Goal: Task Accomplishment & Management: Manage account settings

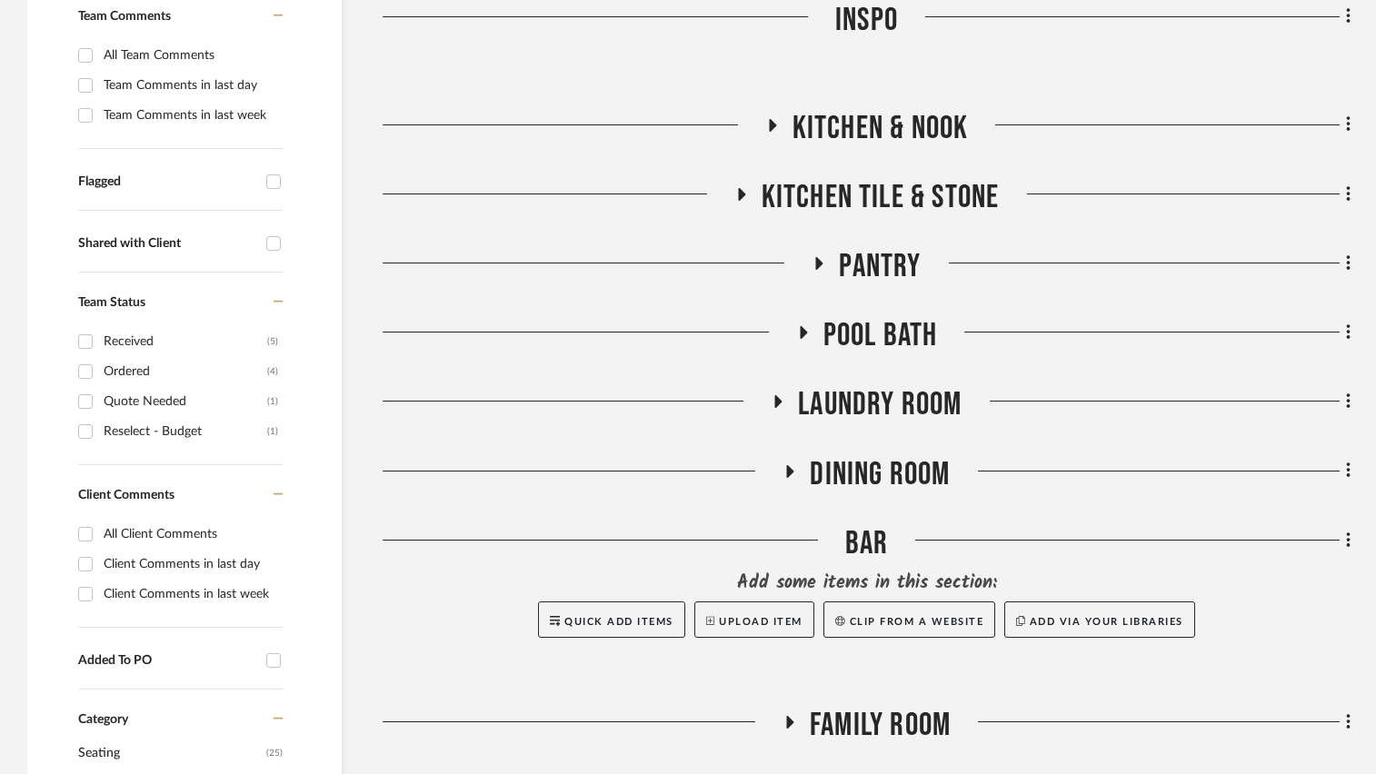
scroll to position [545, 0]
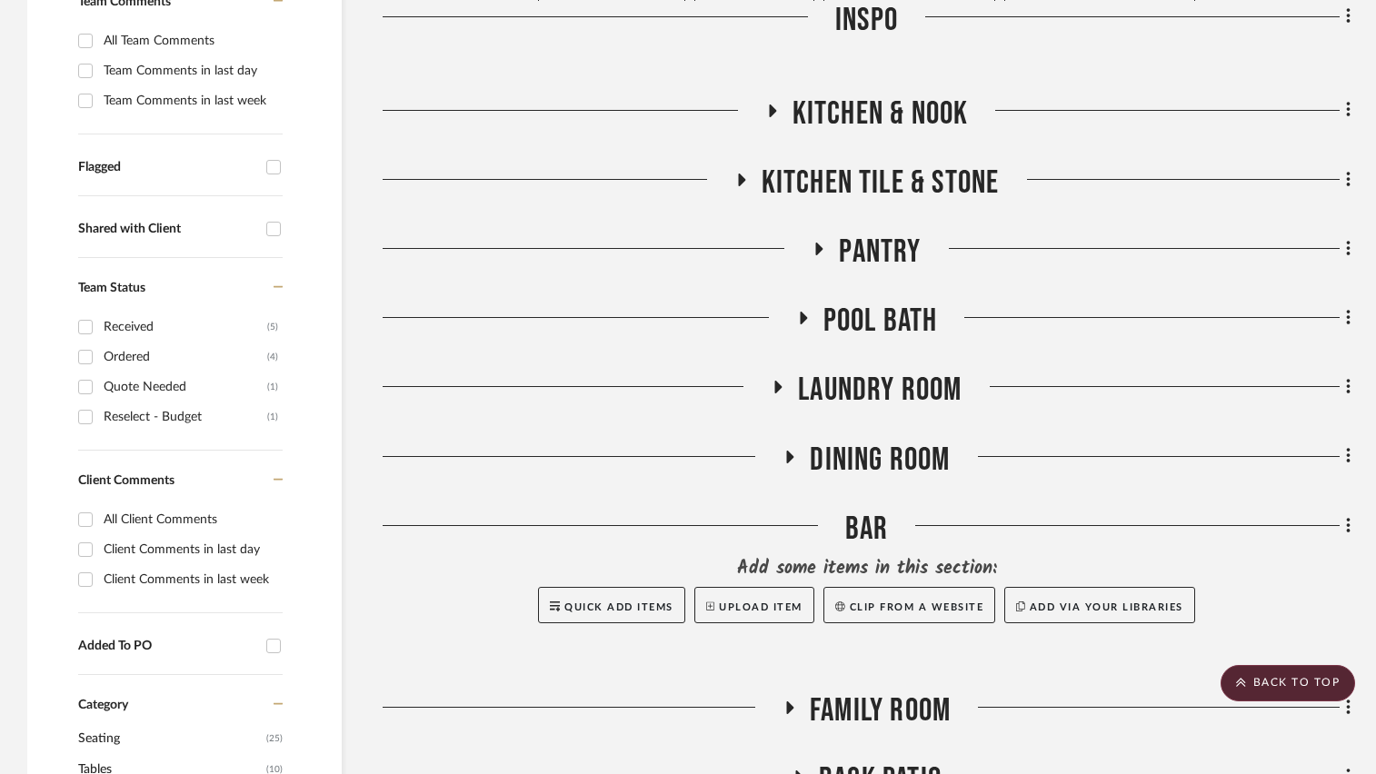
click at [774, 110] on icon at bounding box center [772, 110] width 7 height 13
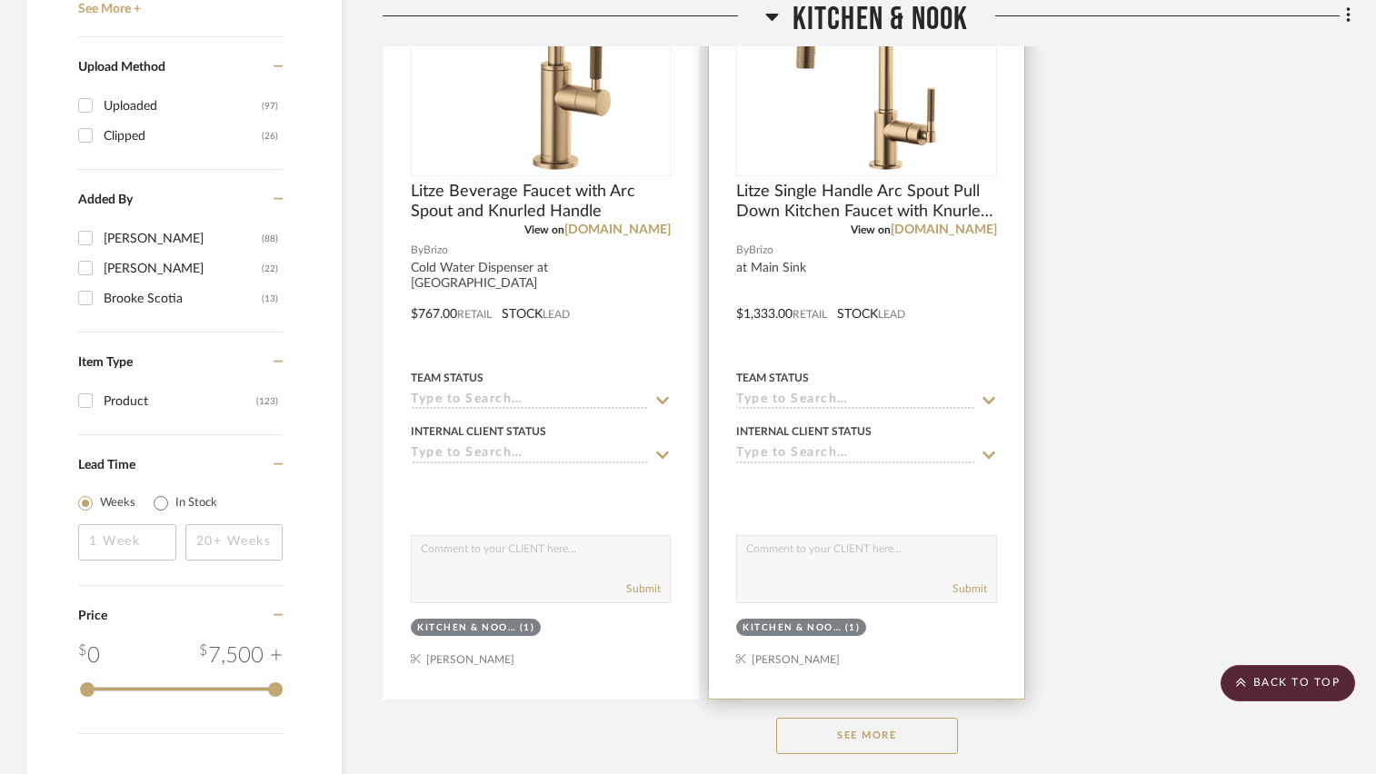
scroll to position [2453, 0]
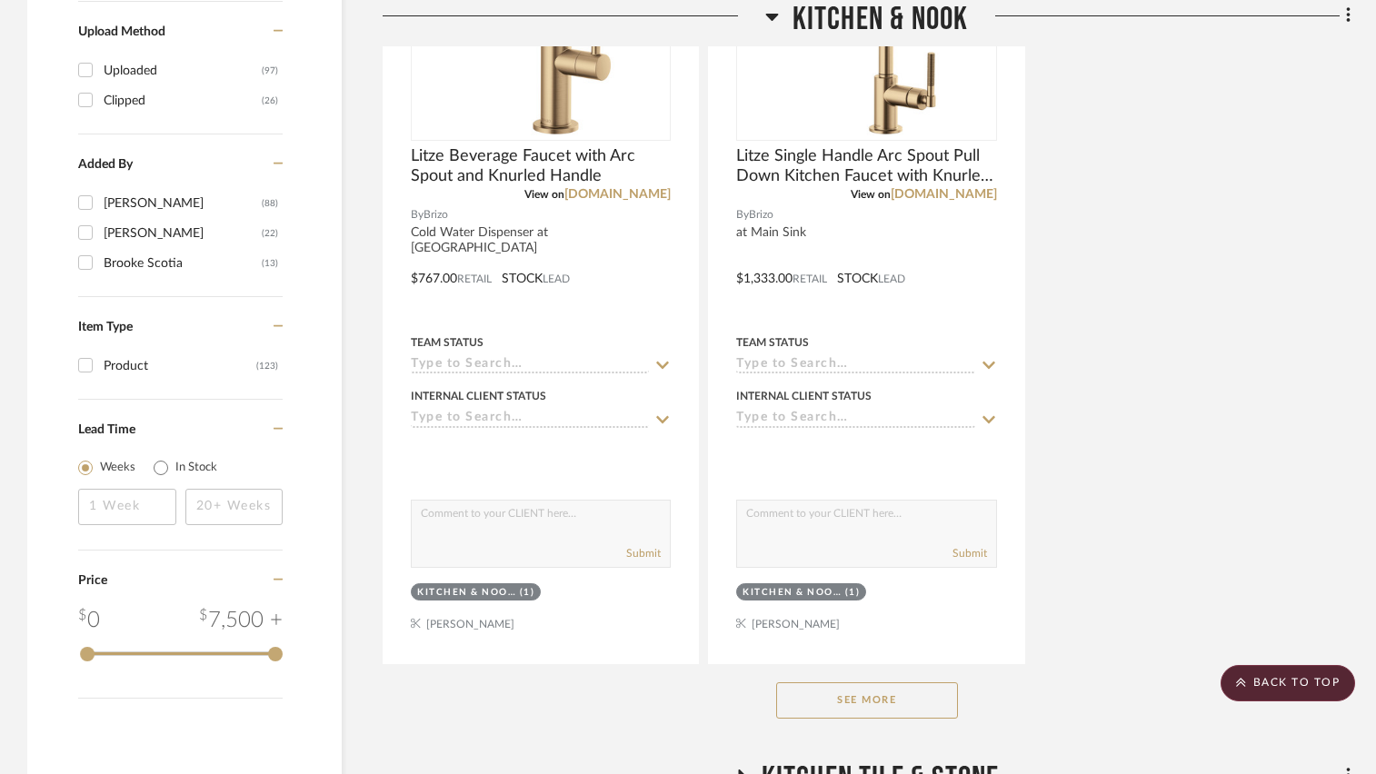
click at [854, 699] on button "See More" at bounding box center [867, 700] width 182 height 36
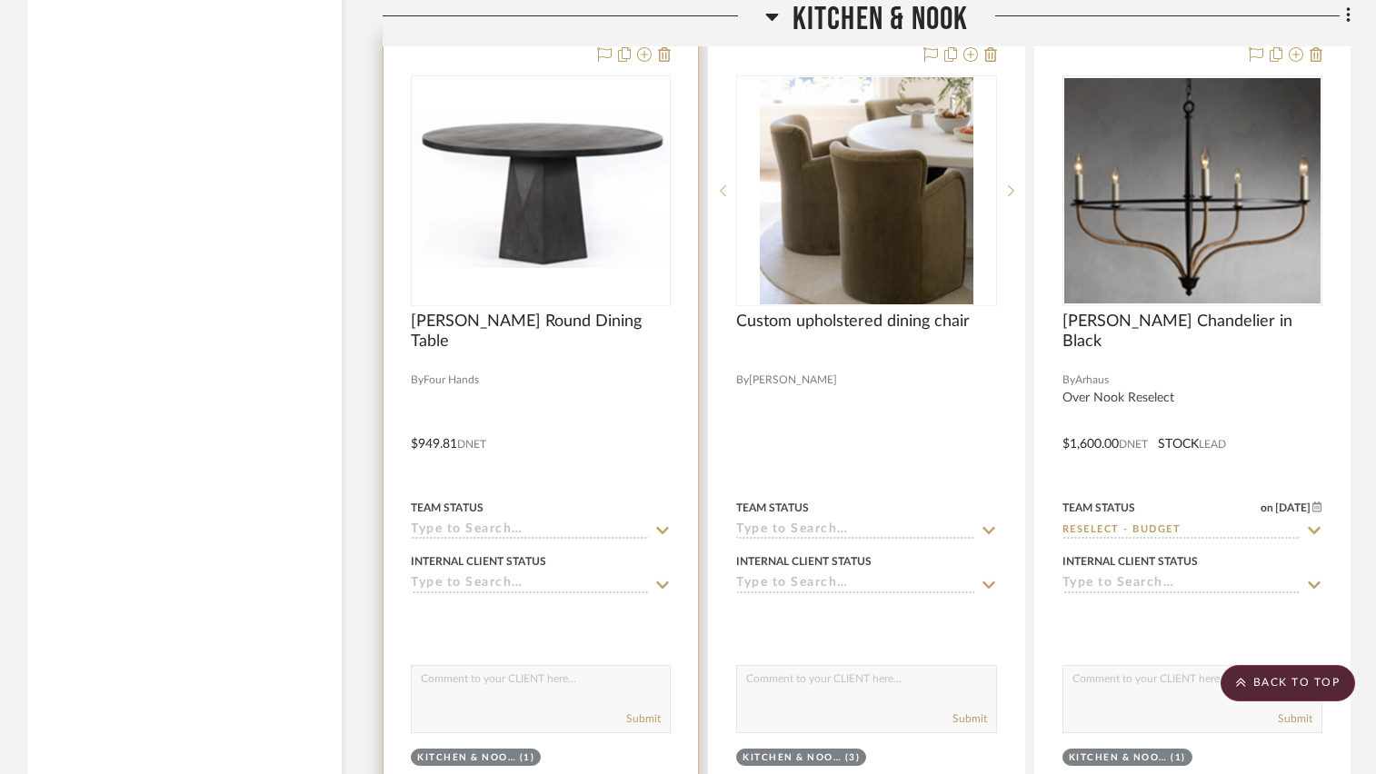
scroll to position [4633, 0]
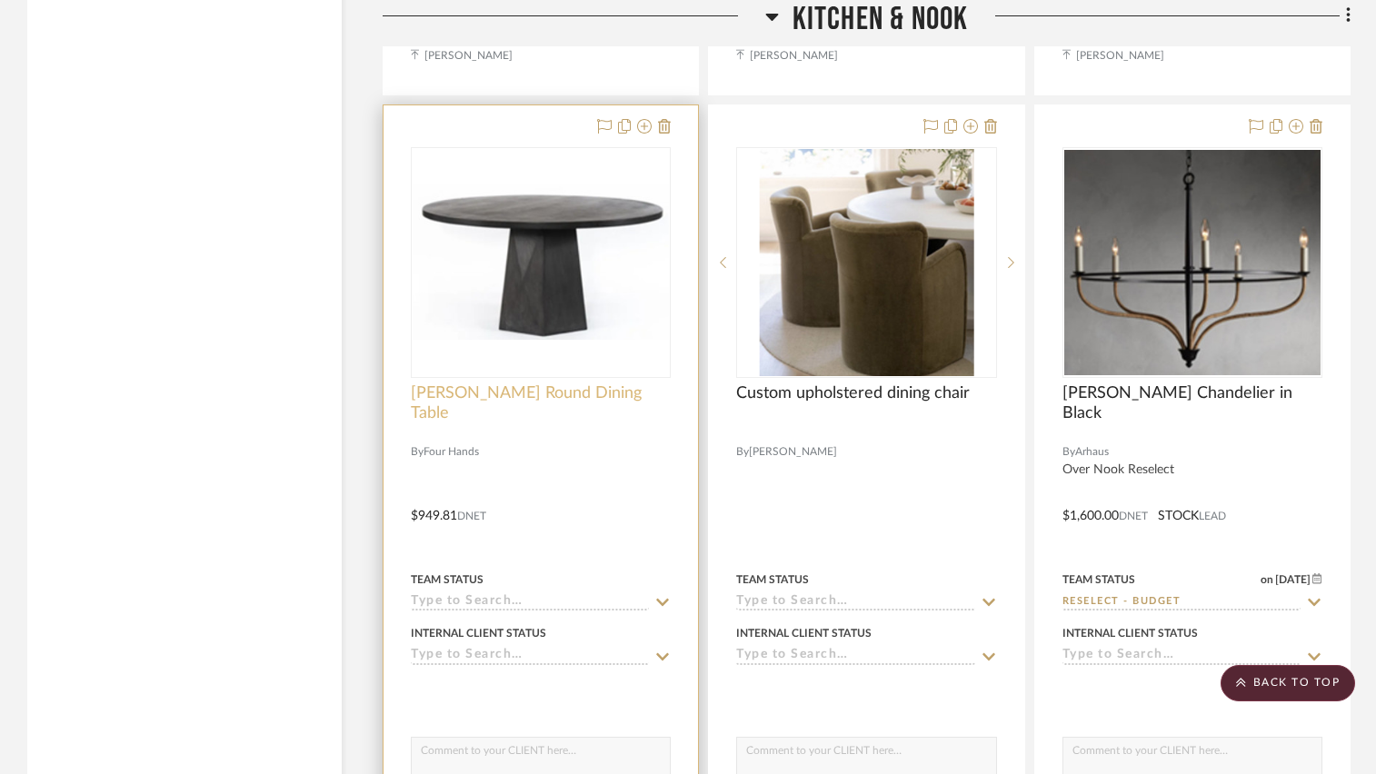
click at [542, 396] on span "[PERSON_NAME] Round Dining Table" at bounding box center [541, 403] width 260 height 40
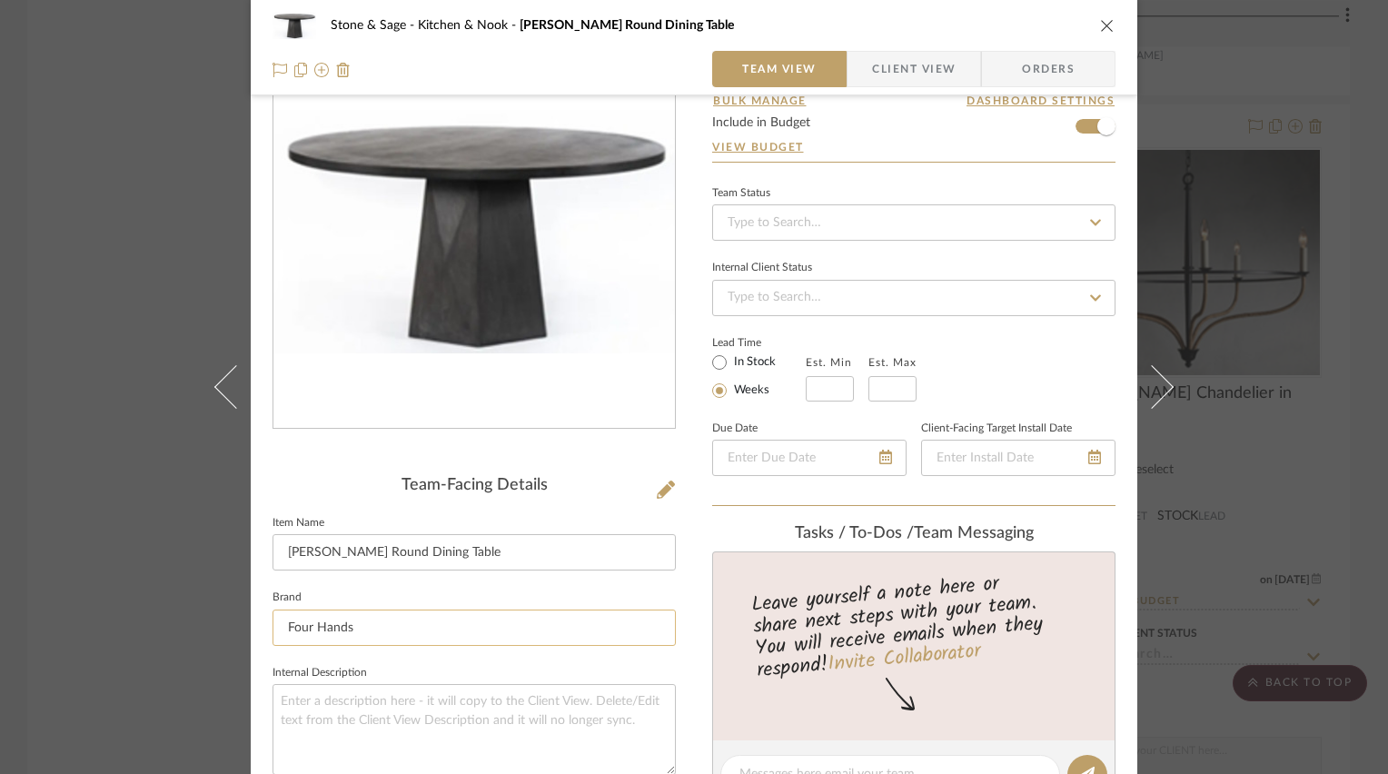
scroll to position [182, 0]
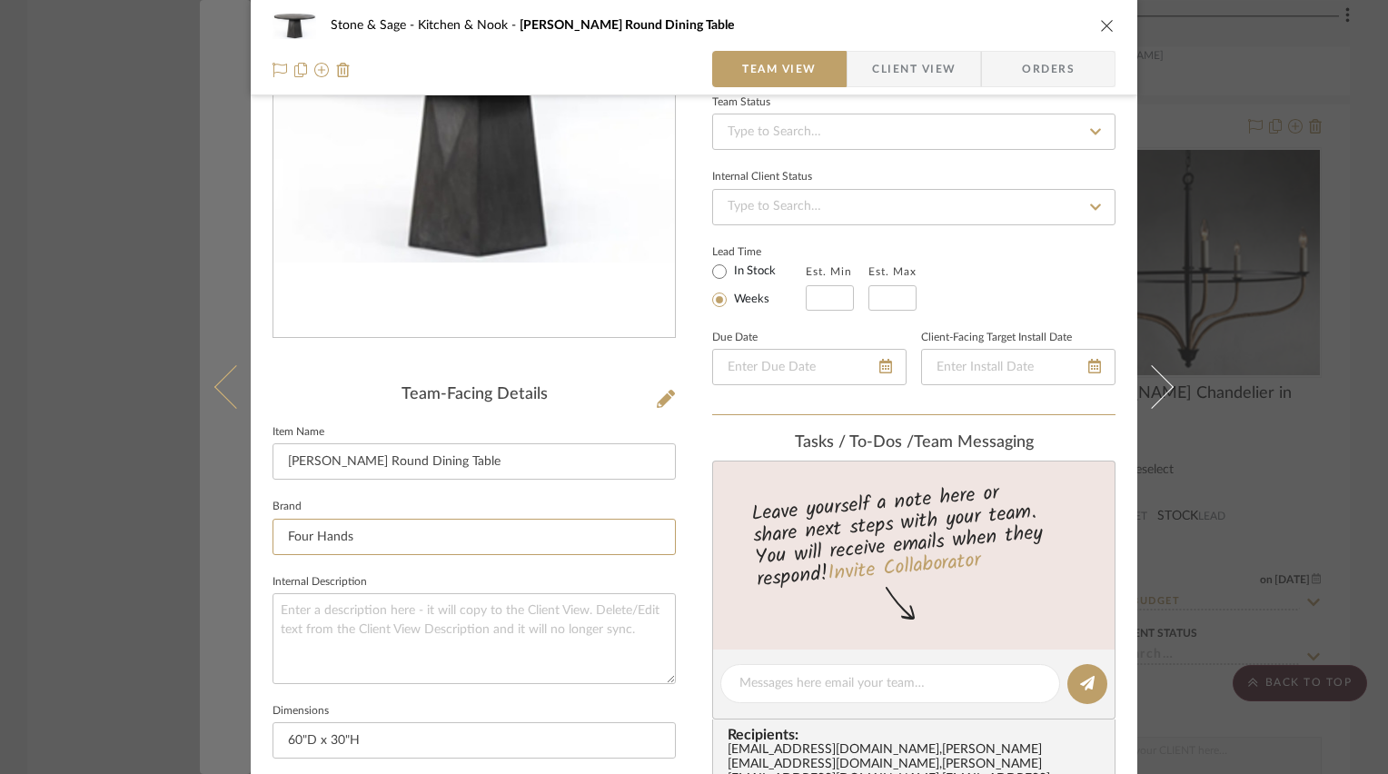
drag, startPoint x: 367, startPoint y: 532, endPoint x: 243, endPoint y: 541, distance: 124.7
click at [243, 541] on mat-dialog-content "Stone & Sage Kitchen & Nook [PERSON_NAME] Round Dining Table Team View Client V…" at bounding box center [694, 669] width 988 height 1674
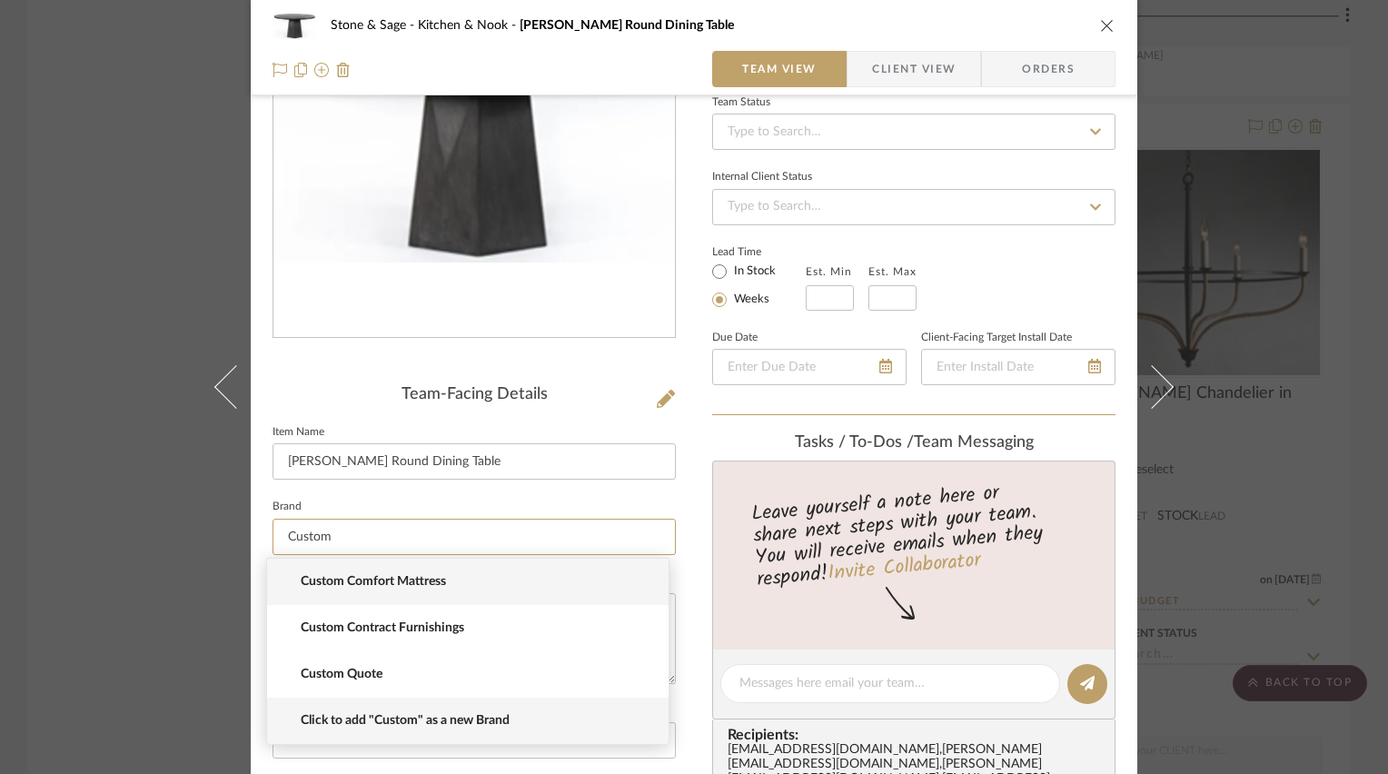
type input "Custom"
click at [311, 719] on span "Click to add "Custom" as a new Brand" at bounding box center [475, 720] width 349 height 15
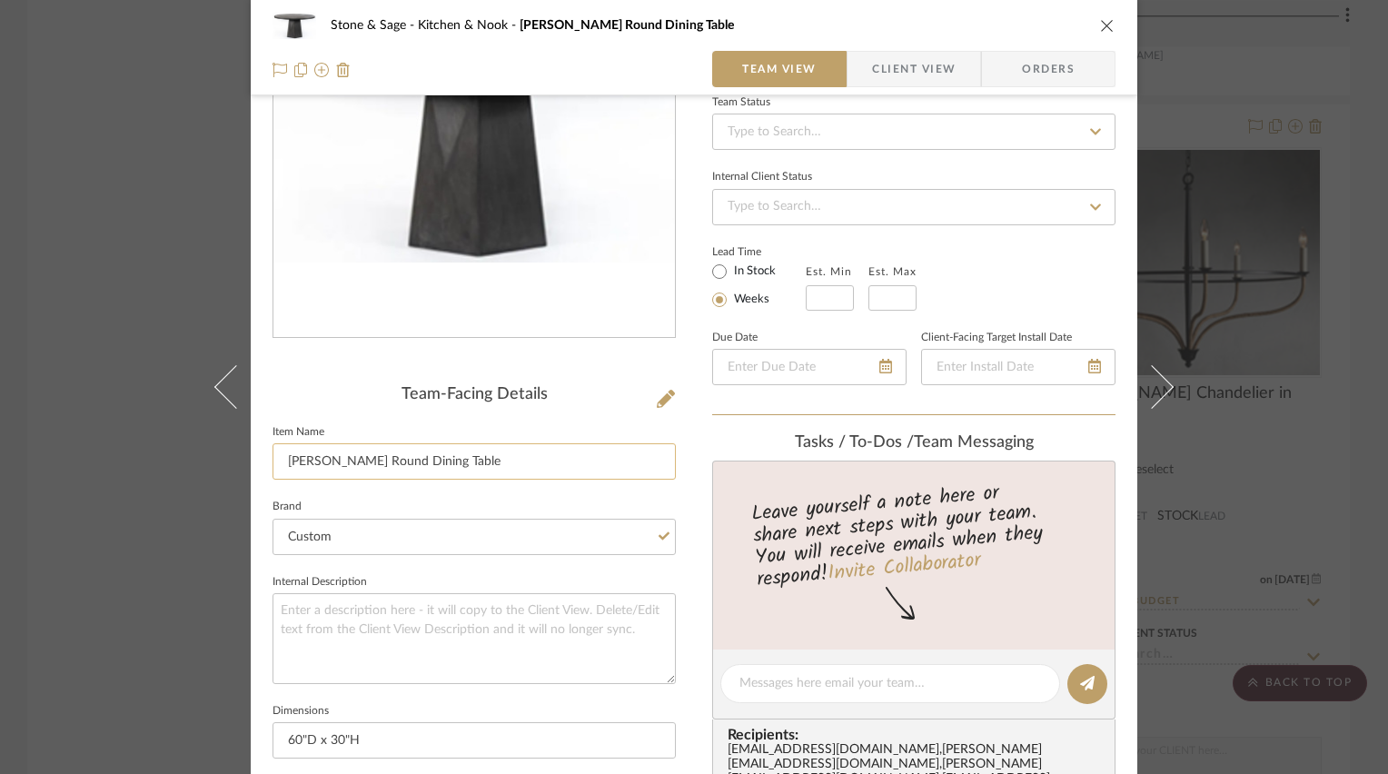
click at [281, 455] on input "[PERSON_NAME] Round Dining Table" at bounding box center [474, 461] width 403 height 36
type input "Custom [PERSON_NAME] Round Dining Table"
click at [253, 384] on div "Stone & Sage Kitchen & Nook [PERSON_NAME] Round Dining Table Team View Client V…" at bounding box center [694, 669] width 887 height 1674
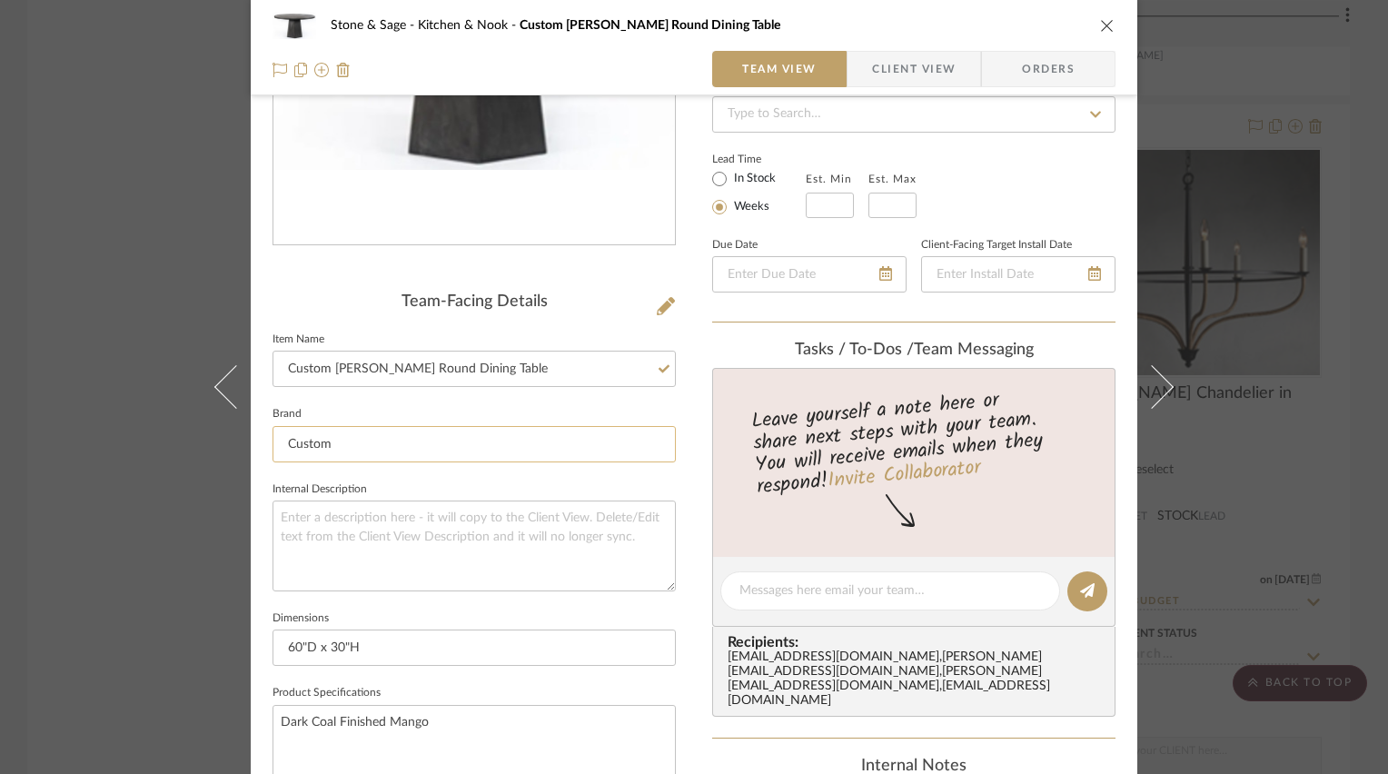
scroll to position [363, 0]
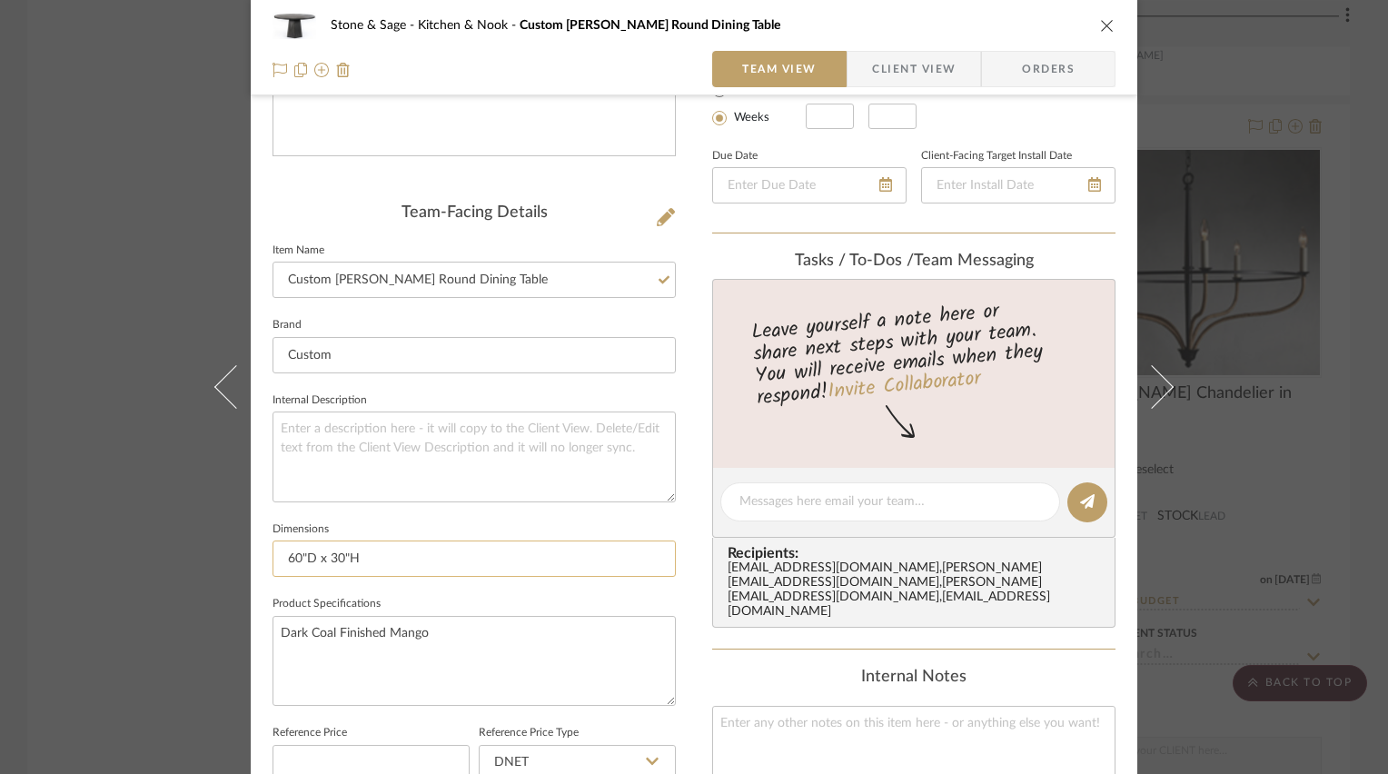
drag, startPoint x: 293, startPoint y: 553, endPoint x: 275, endPoint y: 552, distance: 18.2
click at [275, 552] on input "60"D x 30"H" at bounding box center [474, 559] width 403 height 36
type input "72"D x 30"H"
click at [257, 535] on div "Stone & Sage Kitchen & Nook Custom [PERSON_NAME] Round Dining Table Team View C…" at bounding box center [694, 487] width 887 height 1674
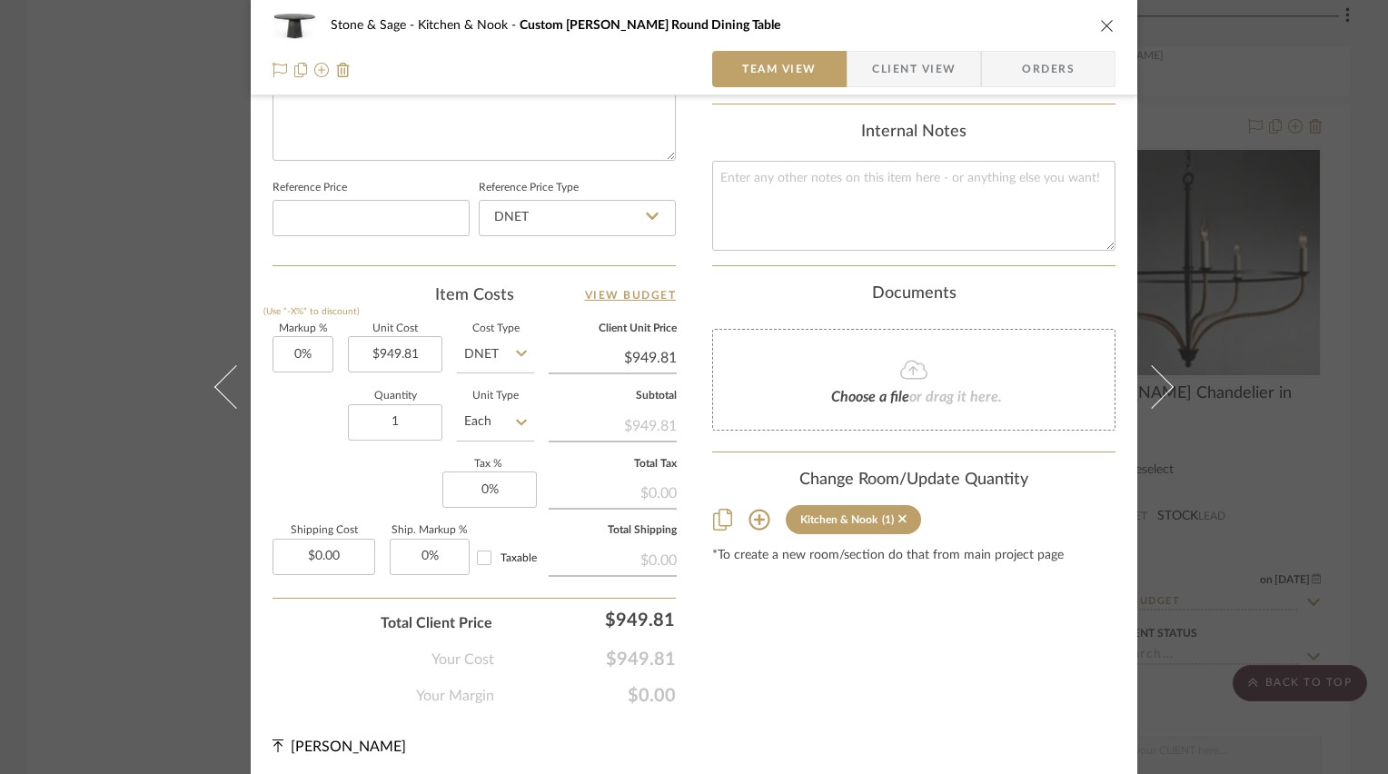
scroll to position [909, 0]
click at [1104, 26] on icon "close" at bounding box center [1107, 25] width 15 height 15
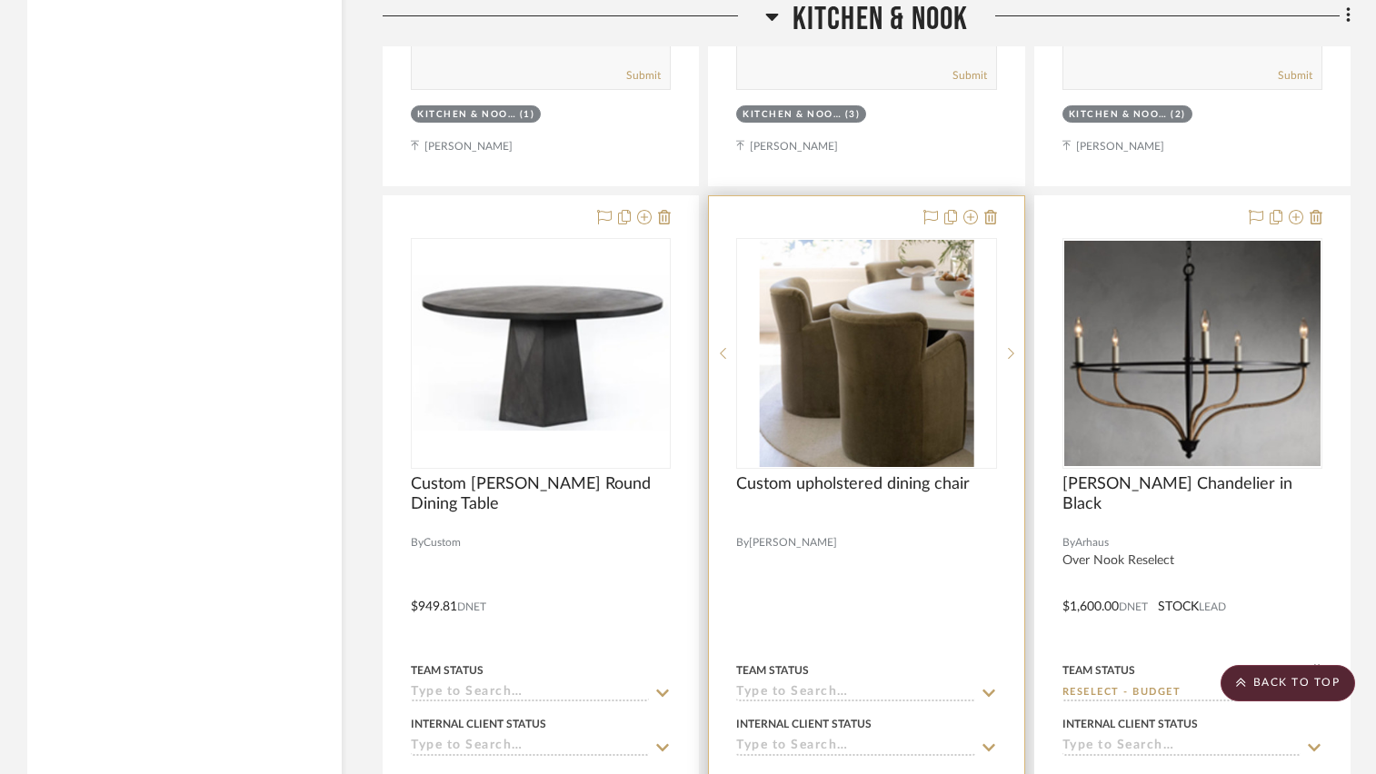
scroll to position [4633, 0]
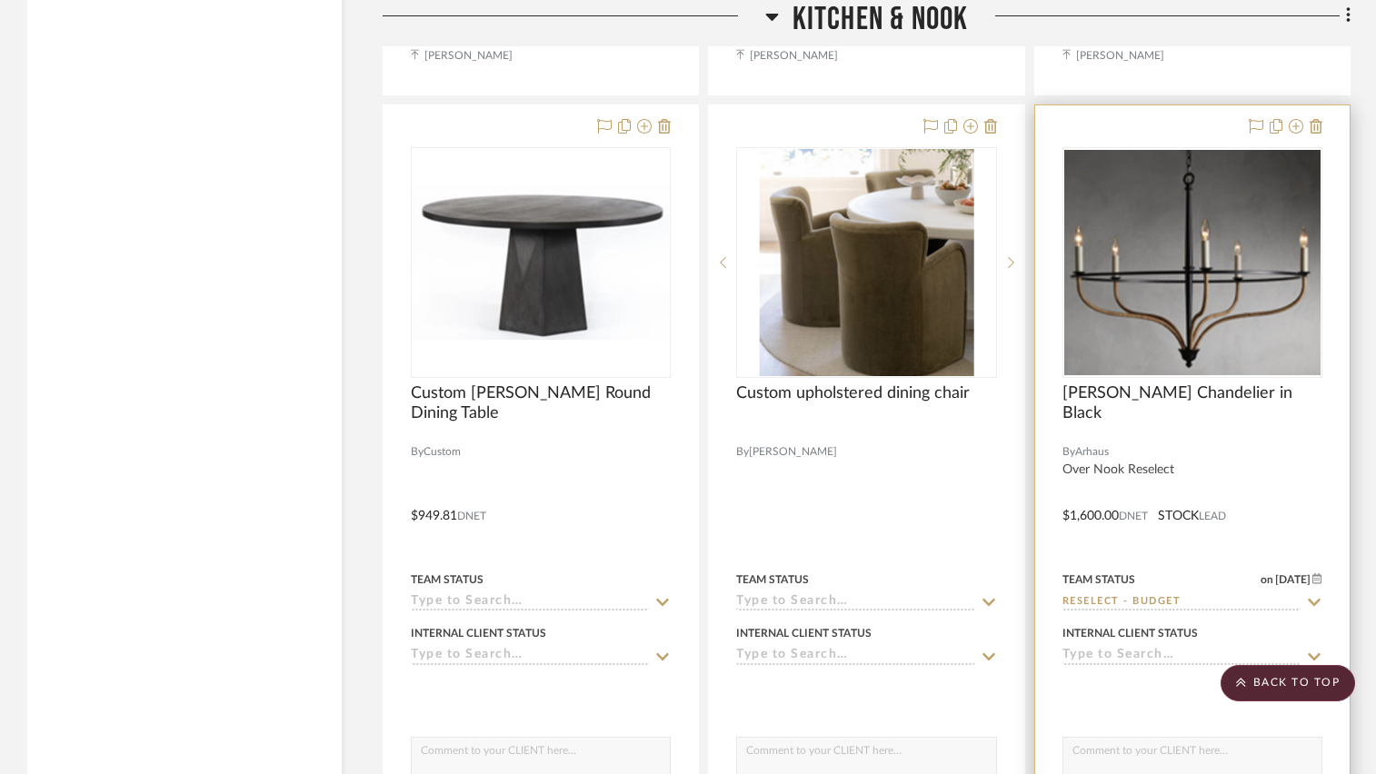
click at [1224, 449] on div at bounding box center [1192, 502] width 314 height 795
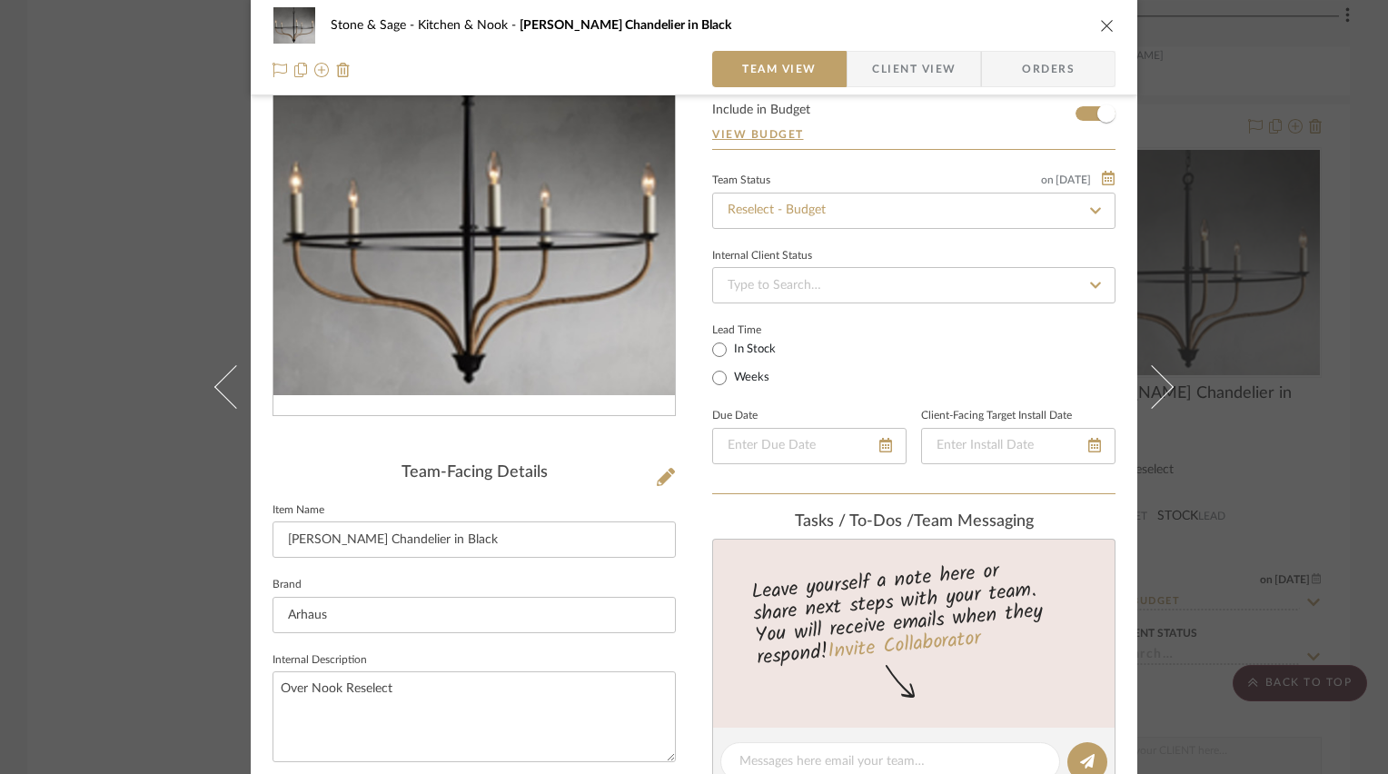
scroll to position [91, 0]
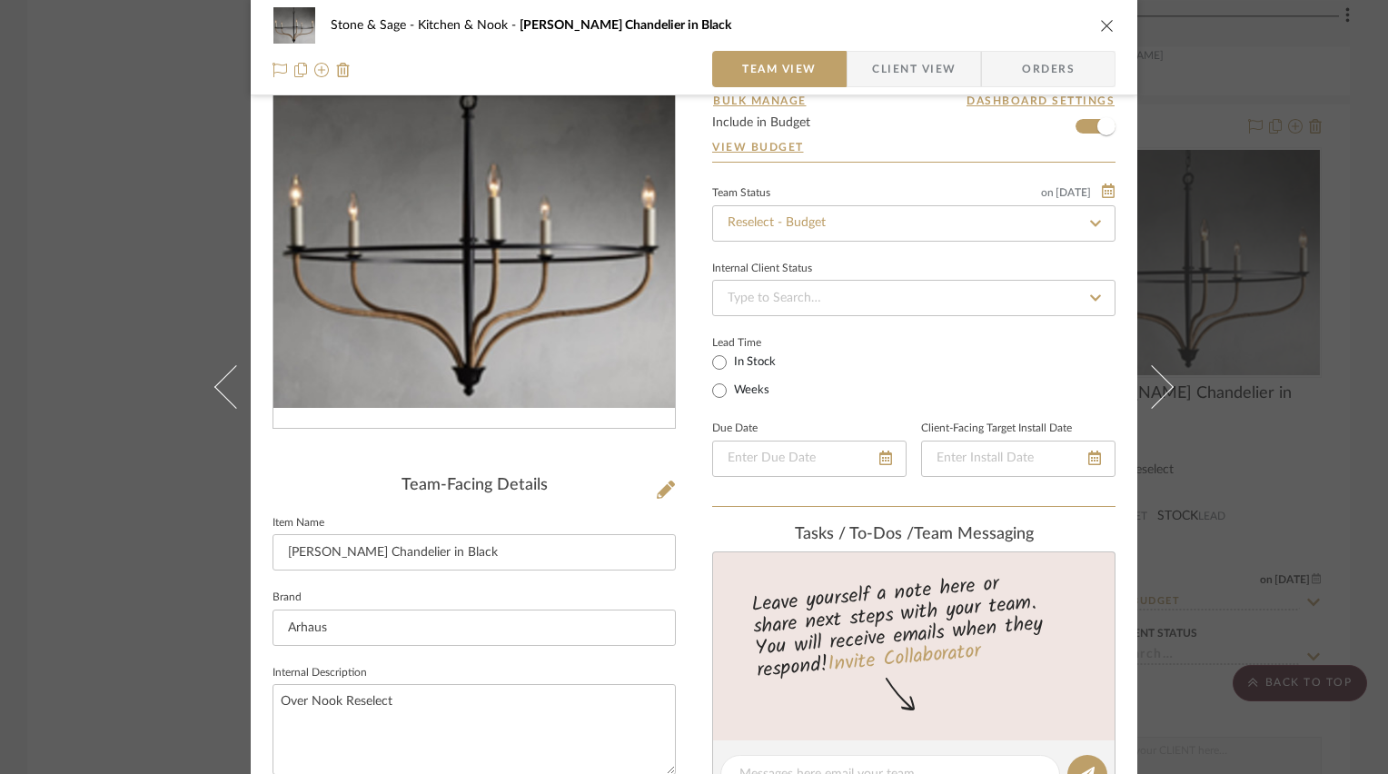
click at [1103, 28] on icon "close" at bounding box center [1107, 25] width 15 height 15
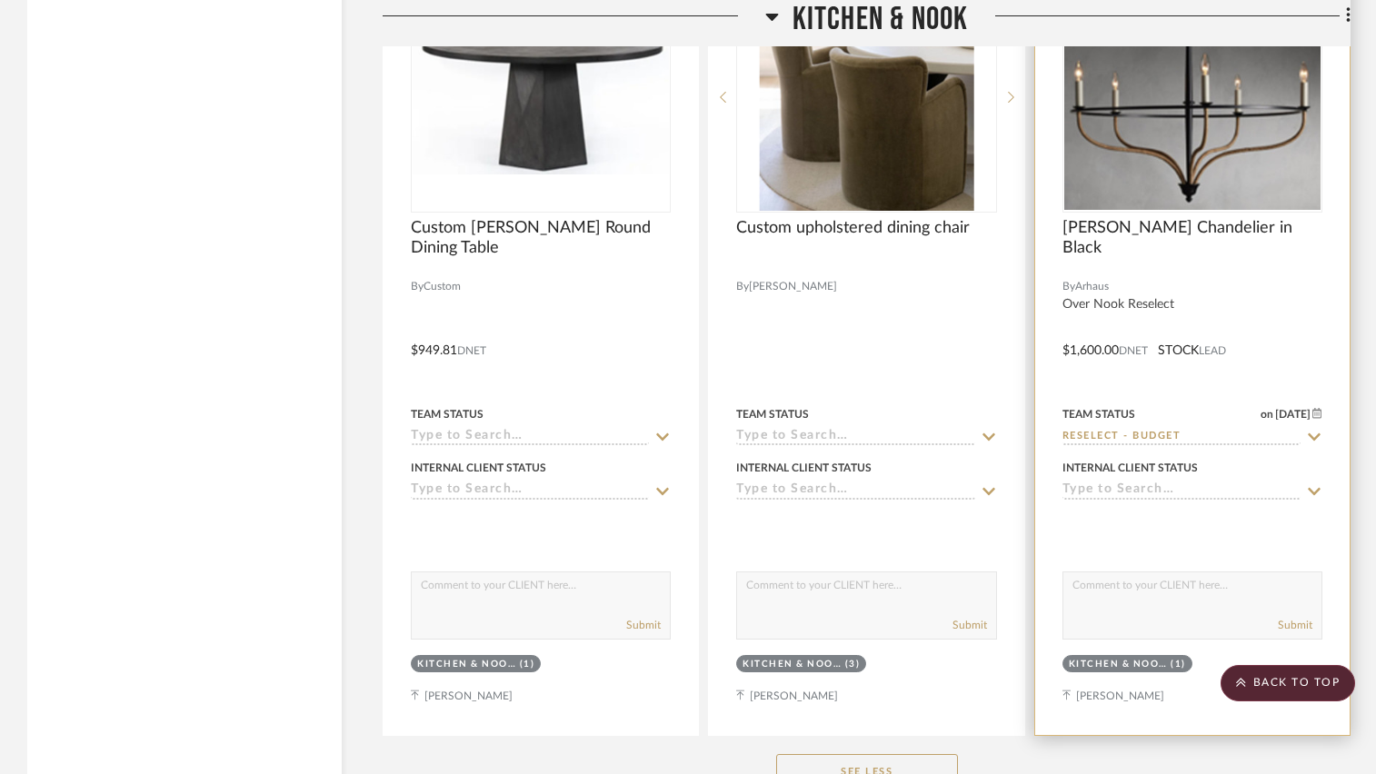
scroll to position [4815, 0]
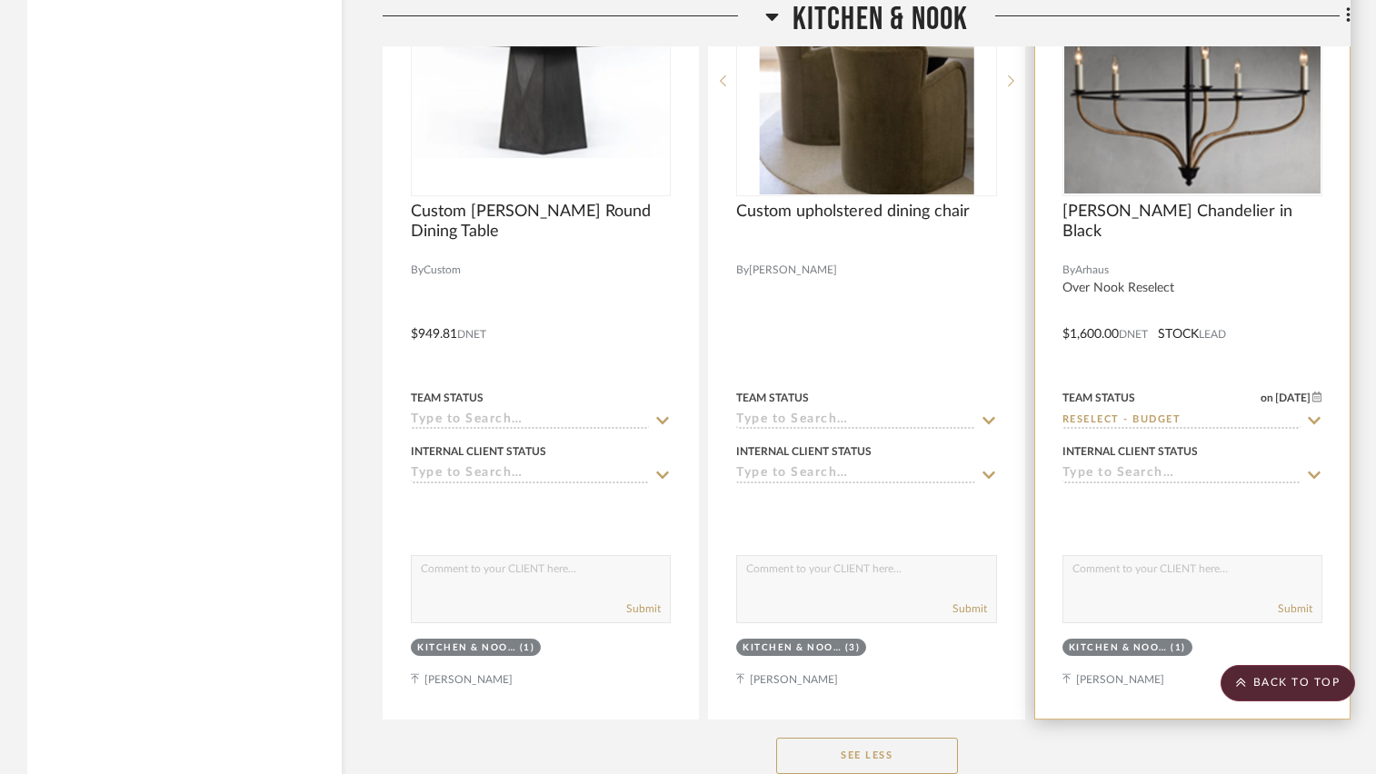
click at [1123, 128] on img "0" at bounding box center [1192, 80] width 256 height 225
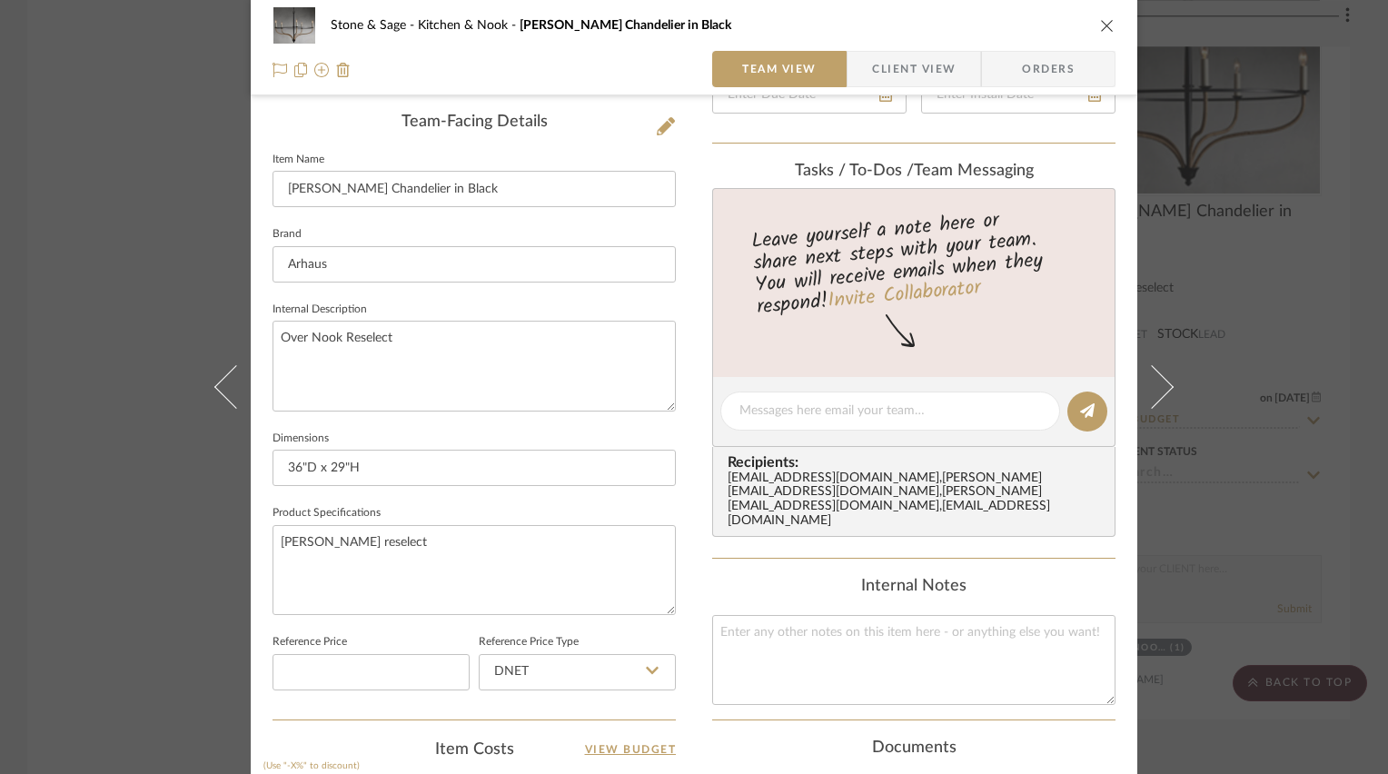
scroll to position [545, 0]
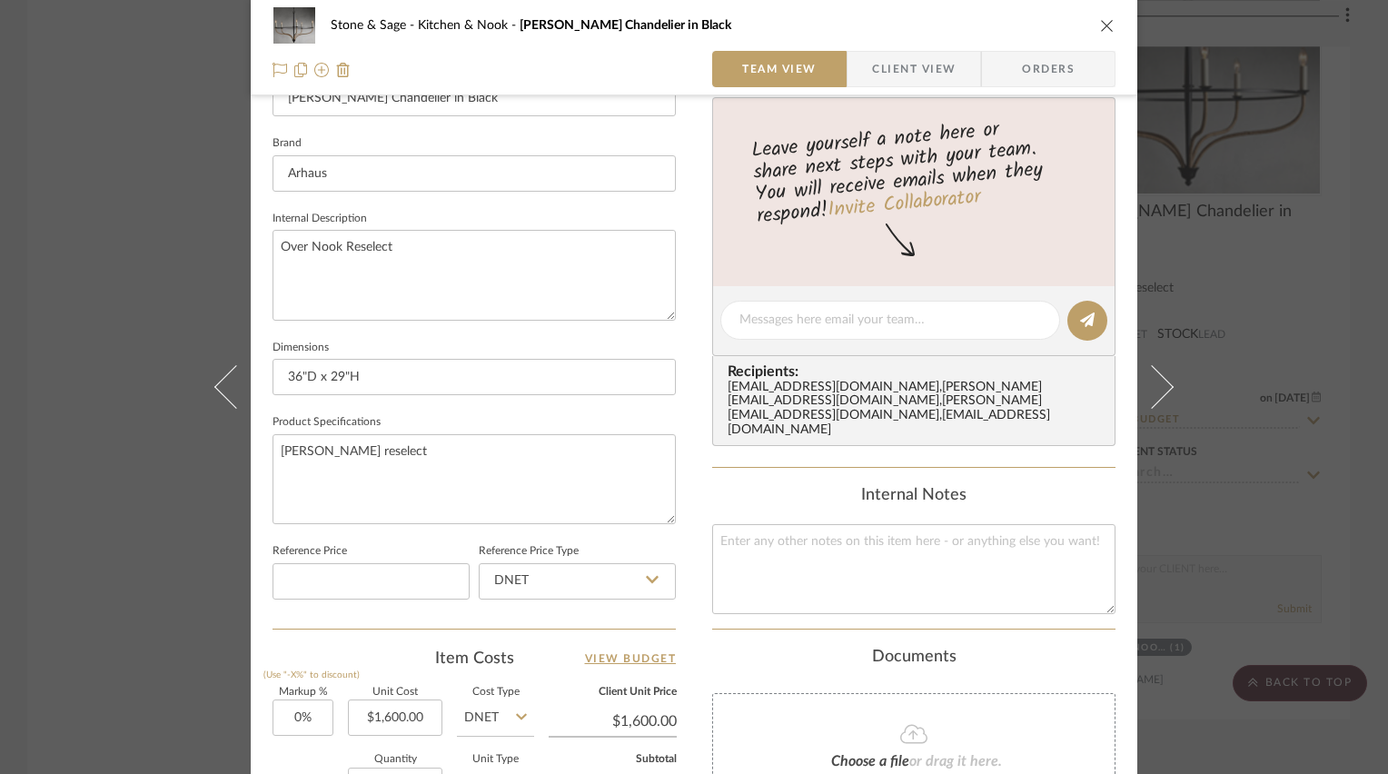
click at [1100, 24] on icon "close" at bounding box center [1107, 25] width 15 height 15
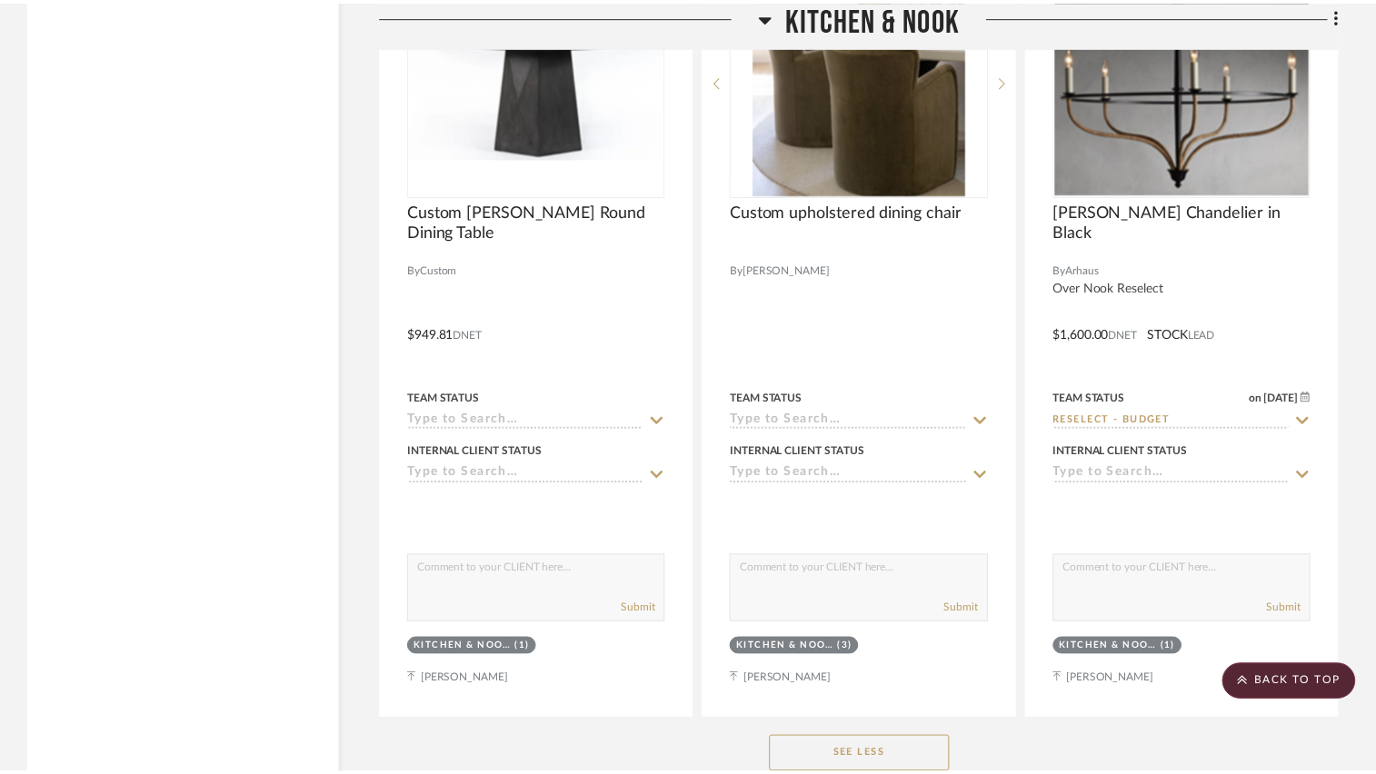
scroll to position [4815, 0]
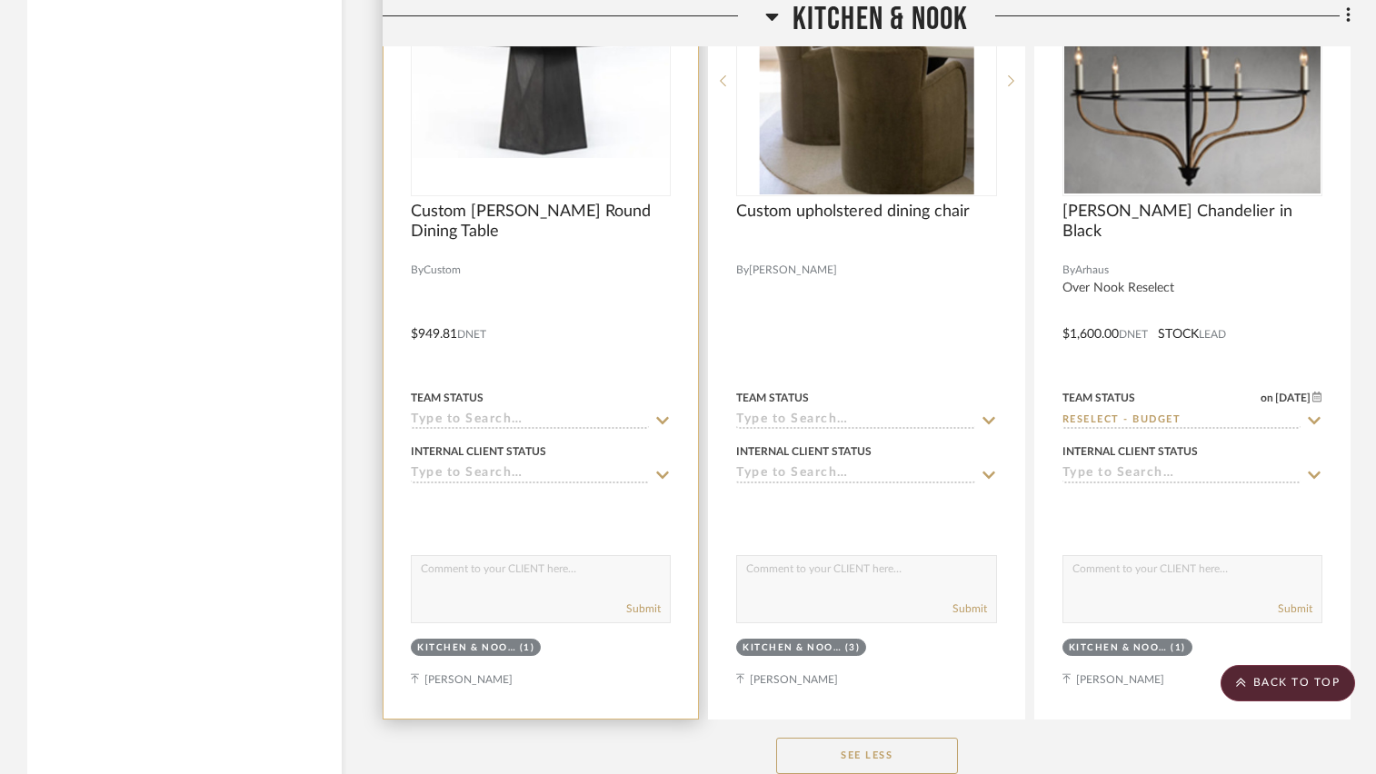
click at [628, 287] on div at bounding box center [540, 321] width 314 height 795
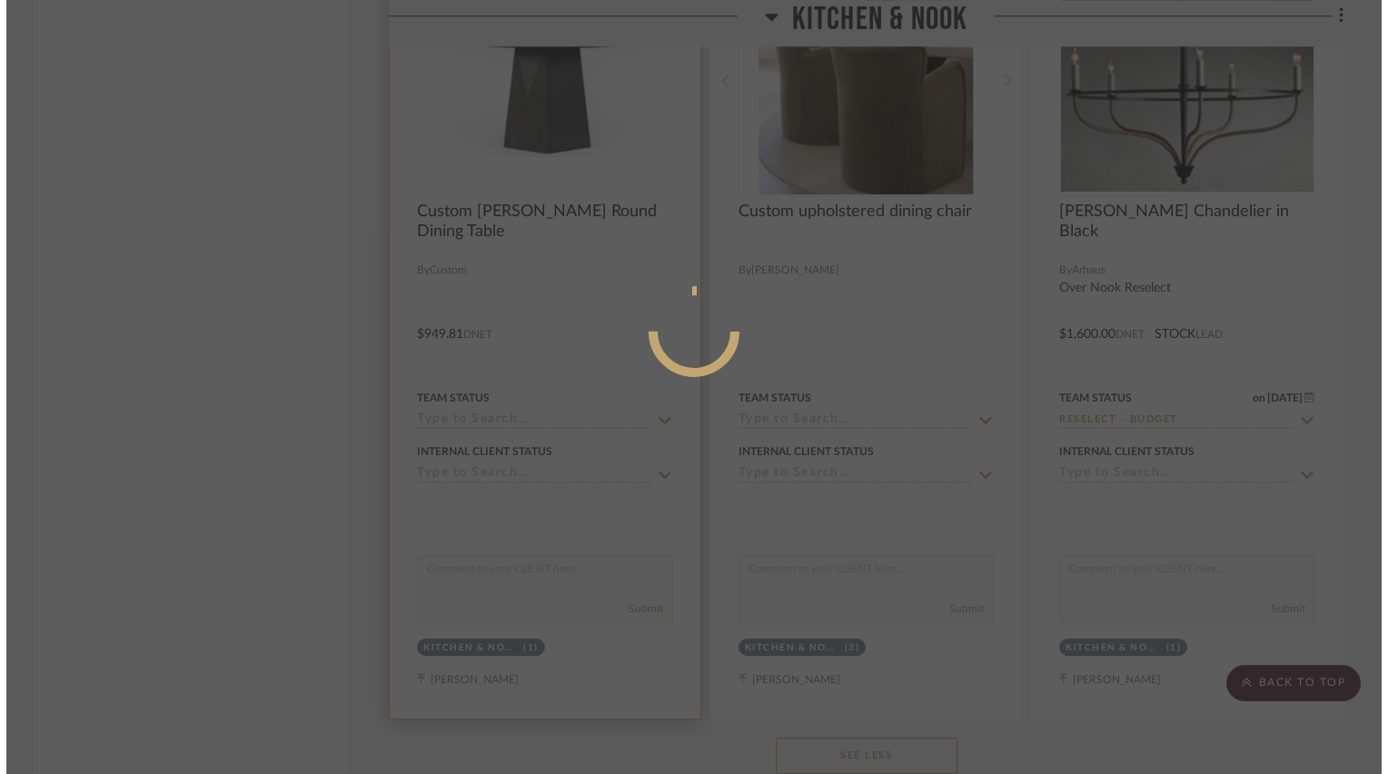
scroll to position [0, 0]
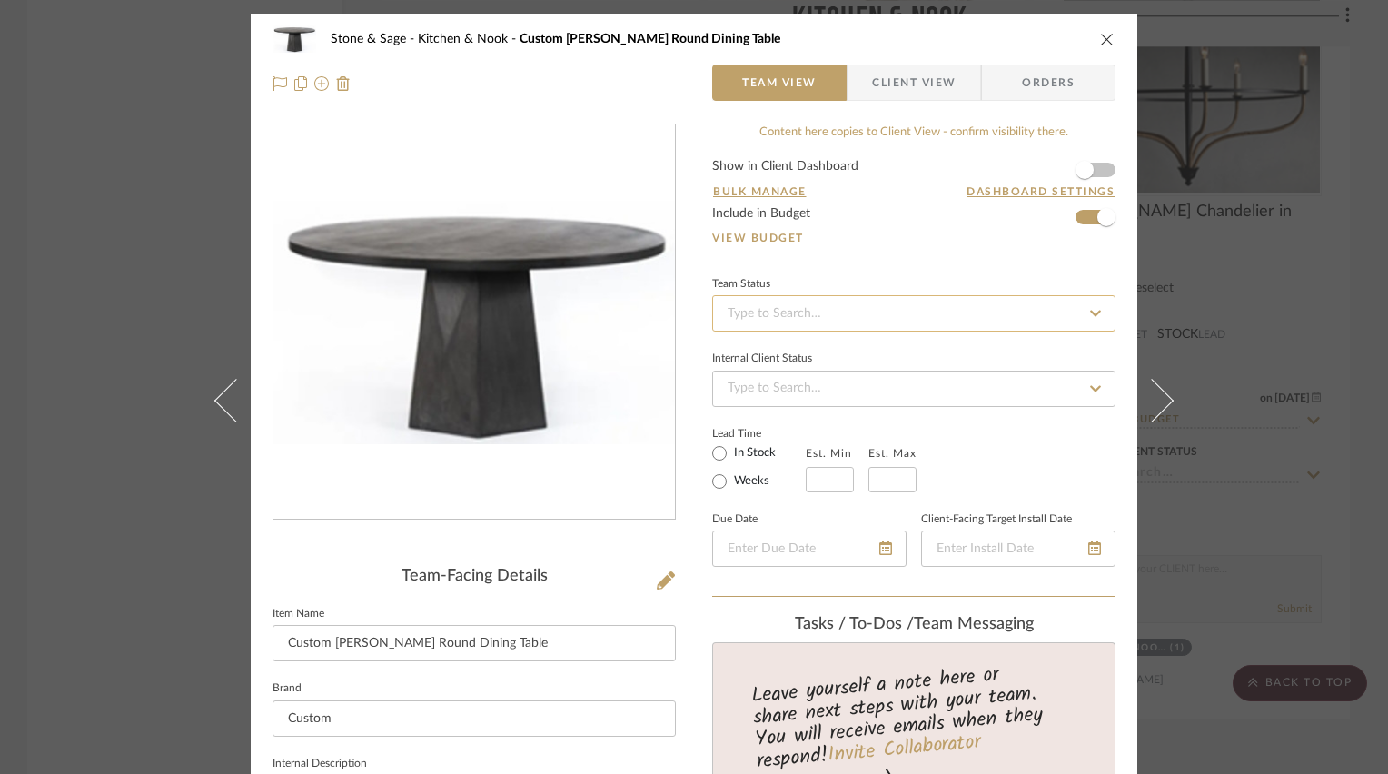
click at [880, 299] on input at bounding box center [913, 313] width 403 height 36
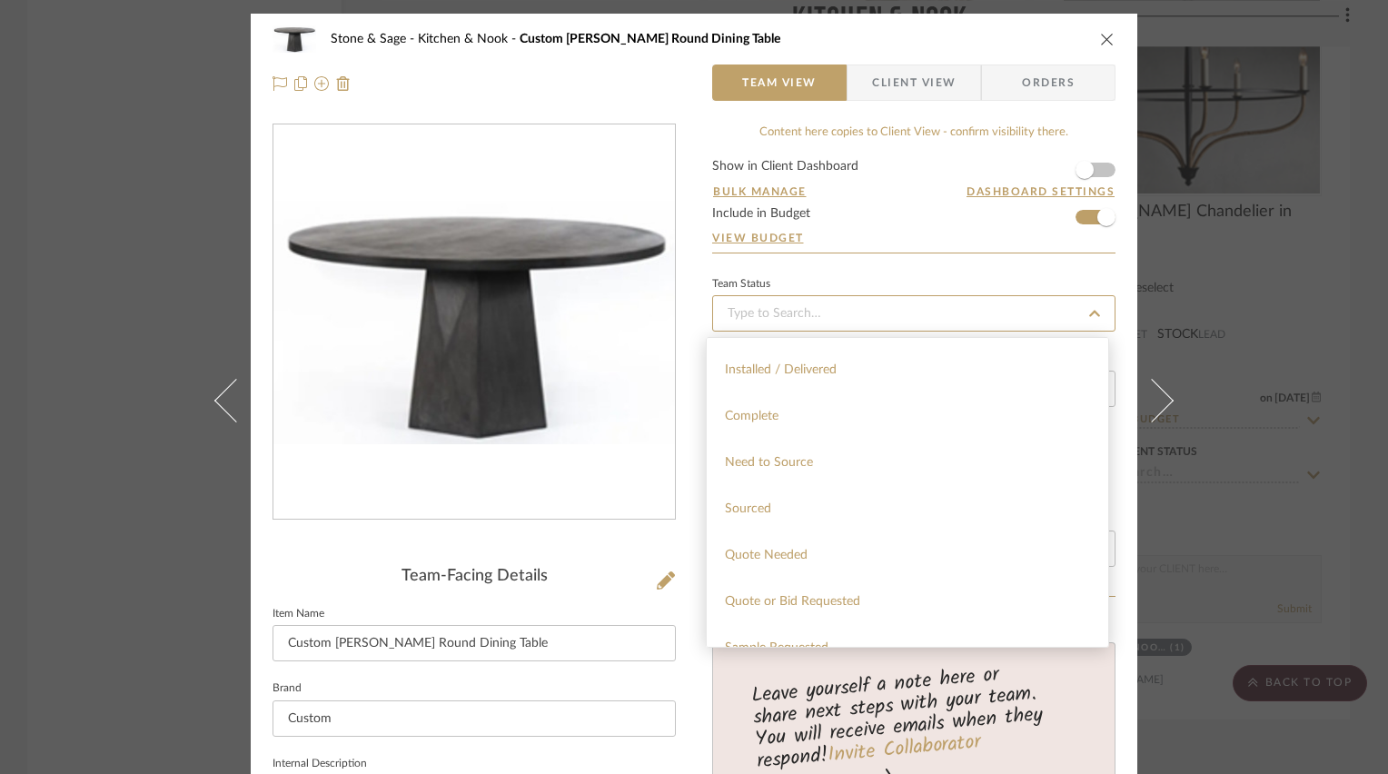
scroll to position [545, 0]
click at [798, 463] on span "Quote Needed" at bounding box center [766, 464] width 83 height 13
type input "[DATE]"
type input "Quote Needed"
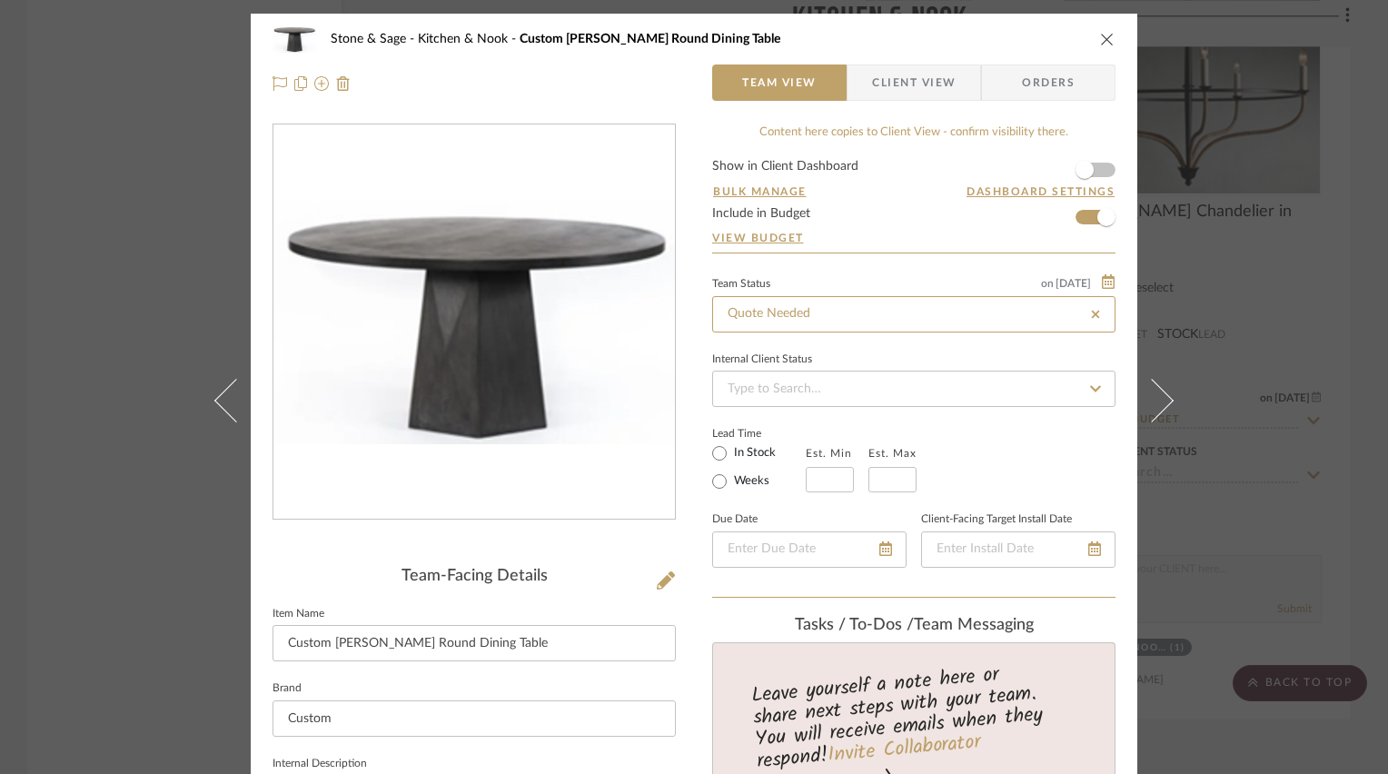
type input "[DATE]"
type input "Quote Needed"
click at [1053, 349] on div "Internal Client Status" at bounding box center [913, 377] width 403 height 61
click at [1100, 38] on icon "close" at bounding box center [1107, 39] width 15 height 15
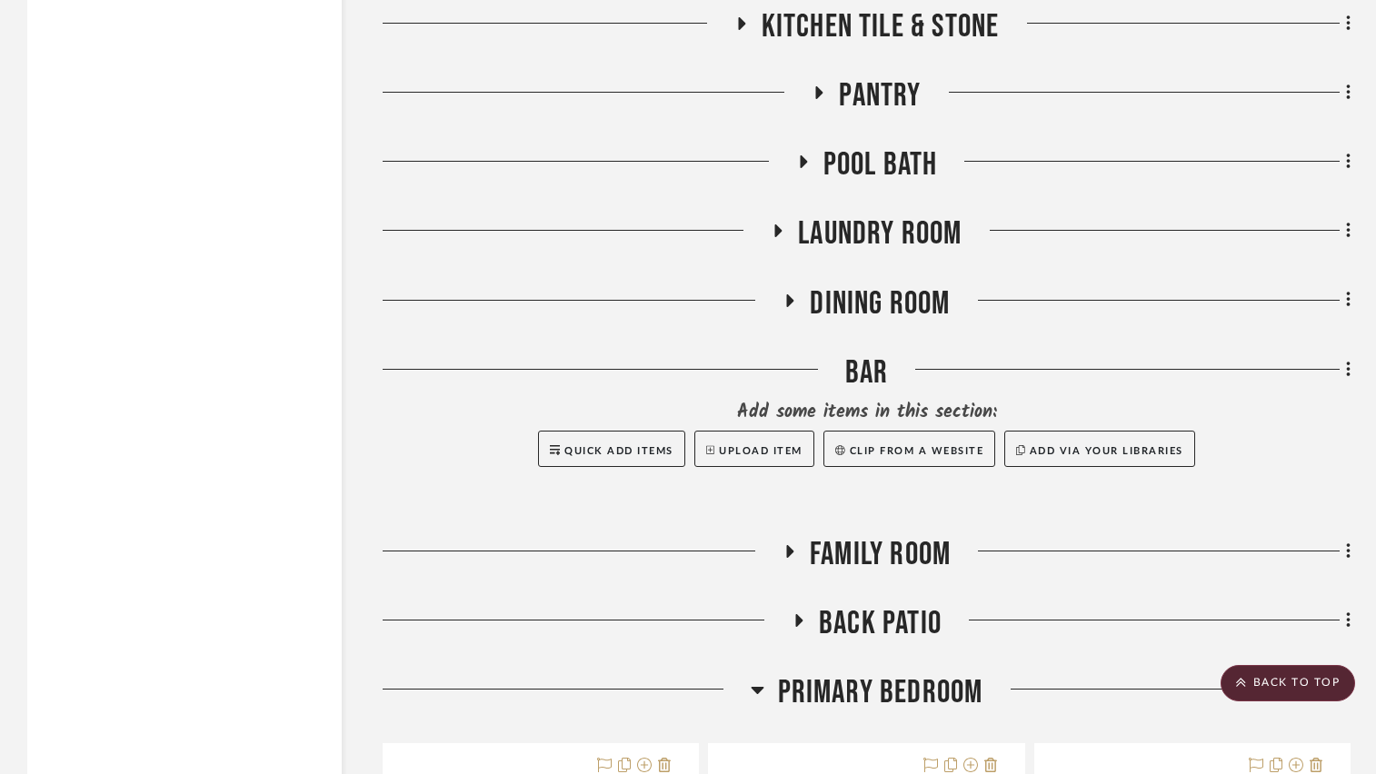
scroll to position [5633, 0]
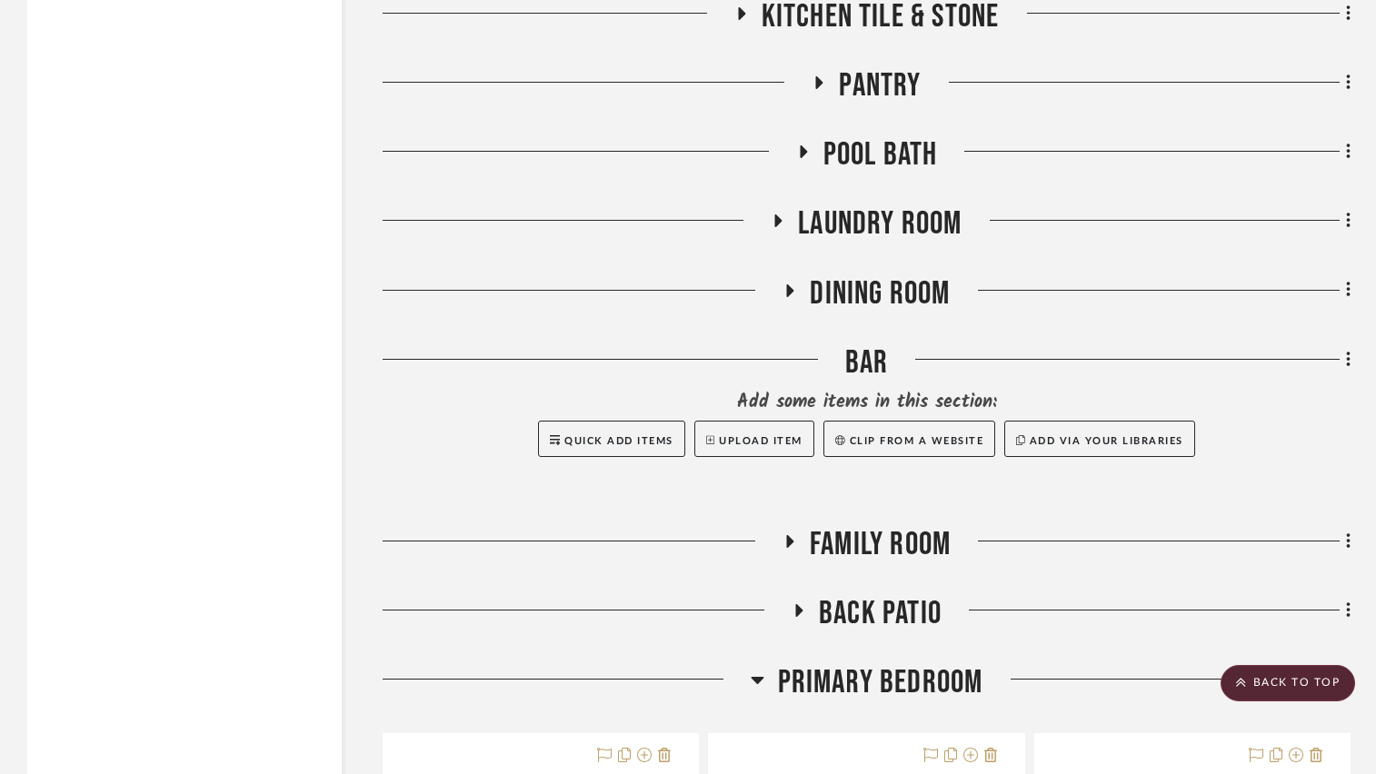
click at [790, 293] on icon at bounding box center [790, 290] width 7 height 13
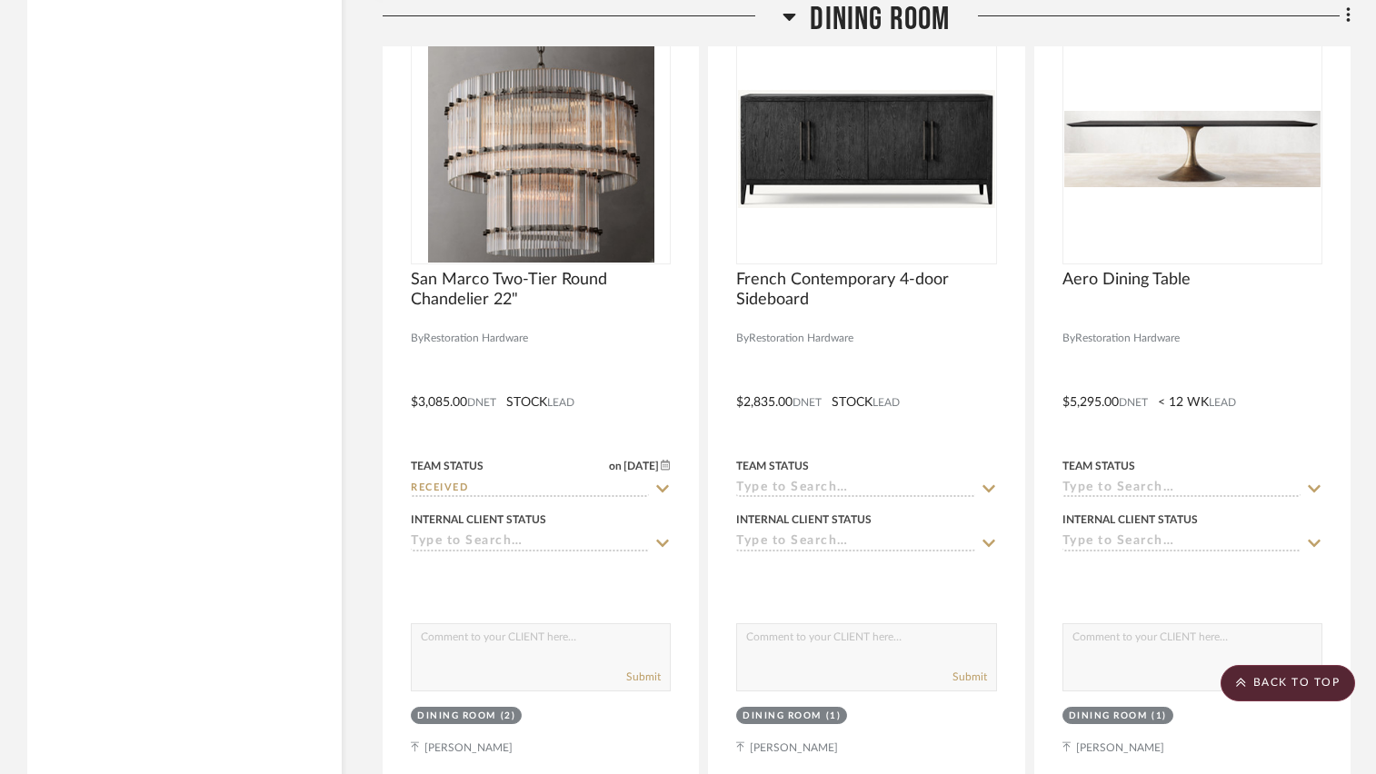
scroll to position [6814, 0]
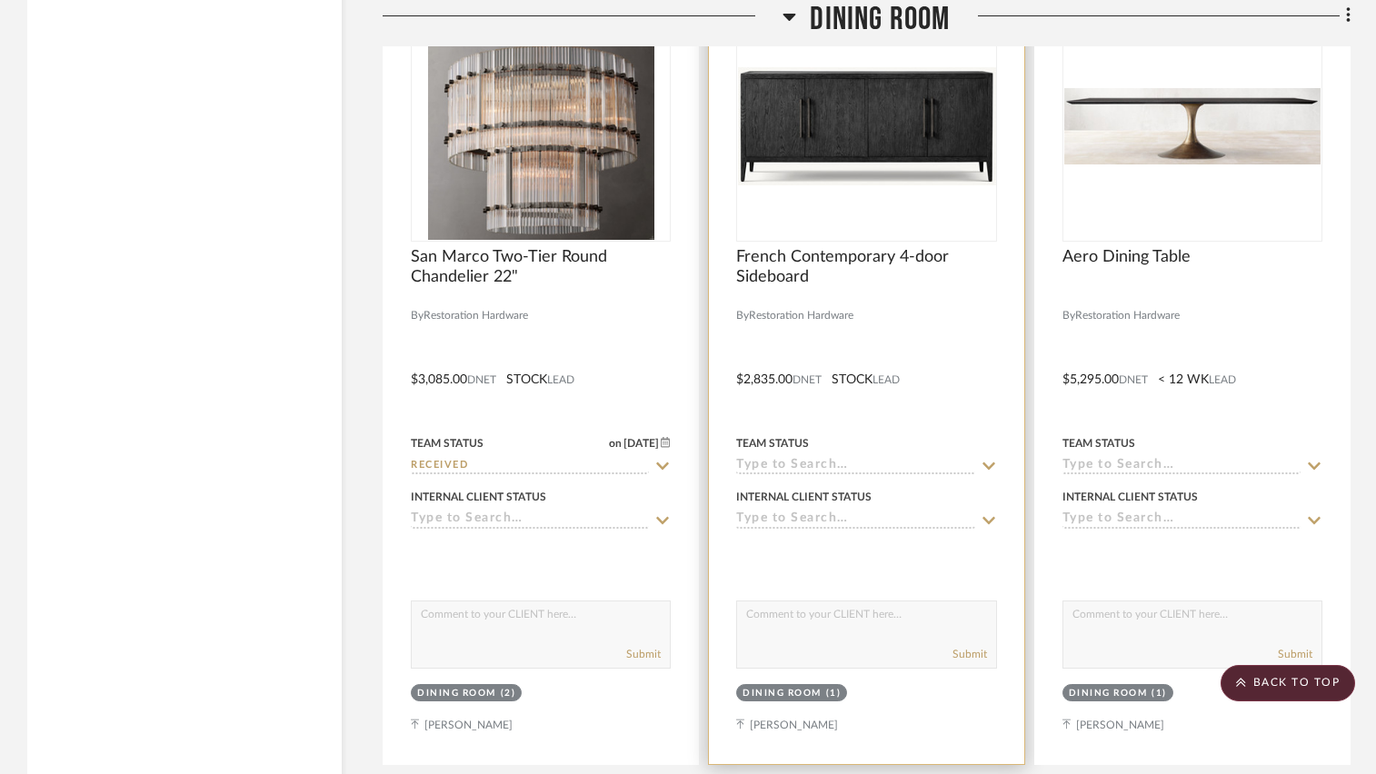
click at [829, 173] on div at bounding box center [866, 126] width 260 height 231
click at [883, 204] on div "0" at bounding box center [866, 126] width 258 height 229
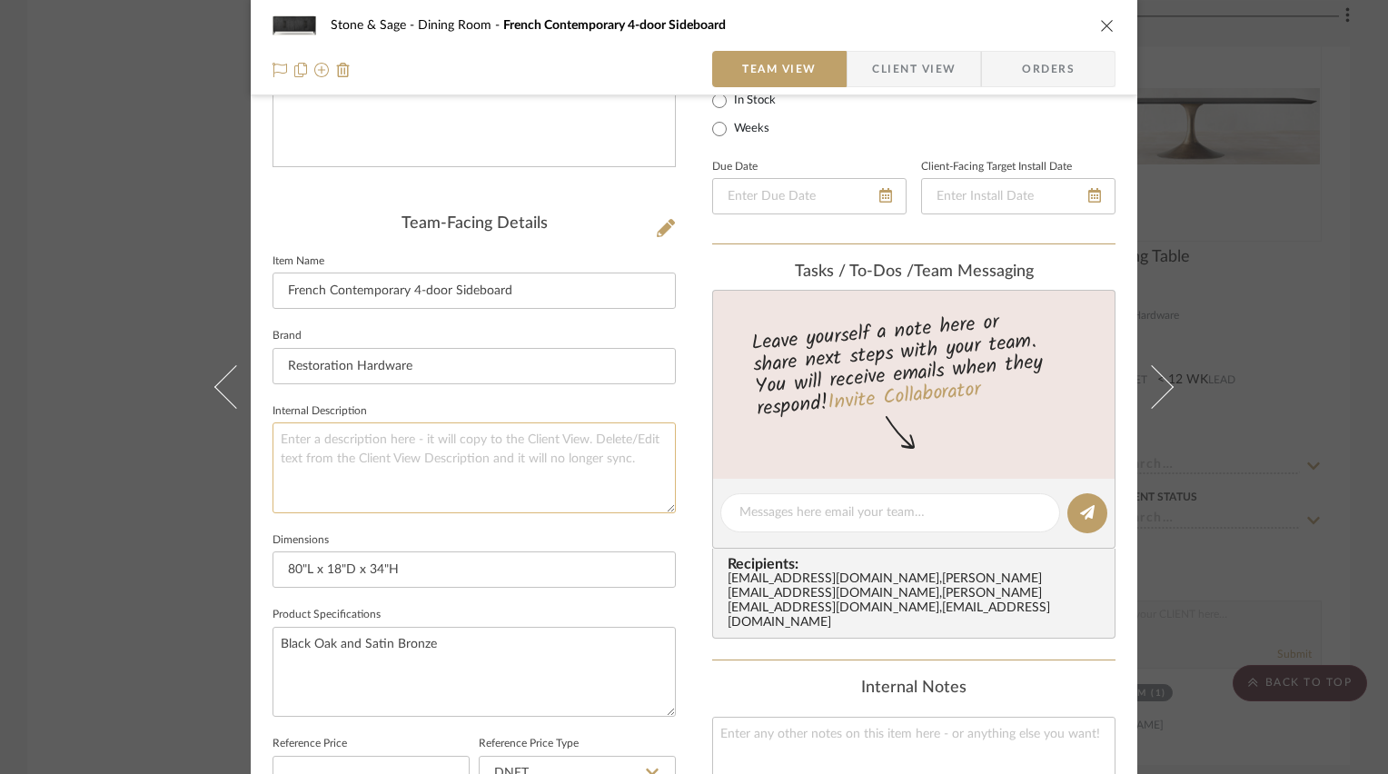
scroll to position [363, 0]
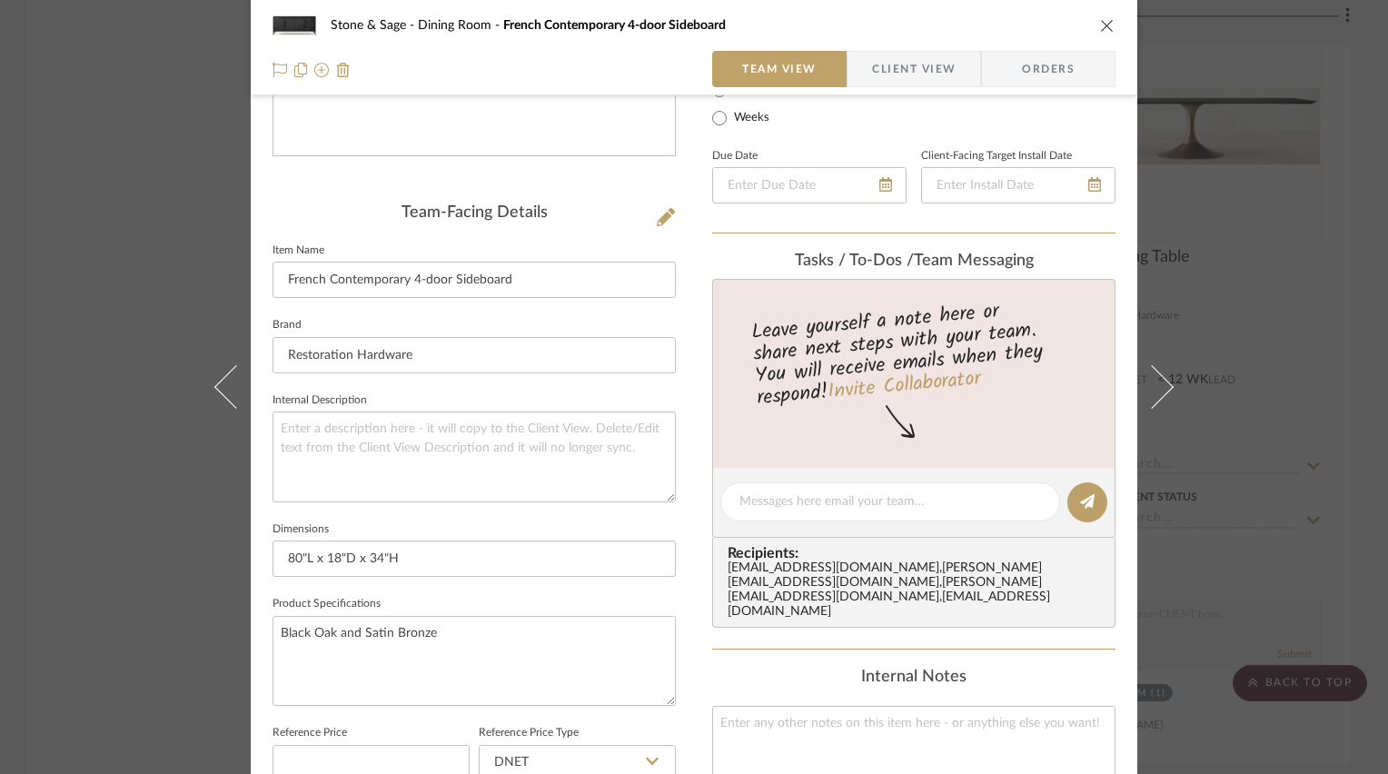
click at [1100, 24] on icon "close" at bounding box center [1107, 25] width 15 height 15
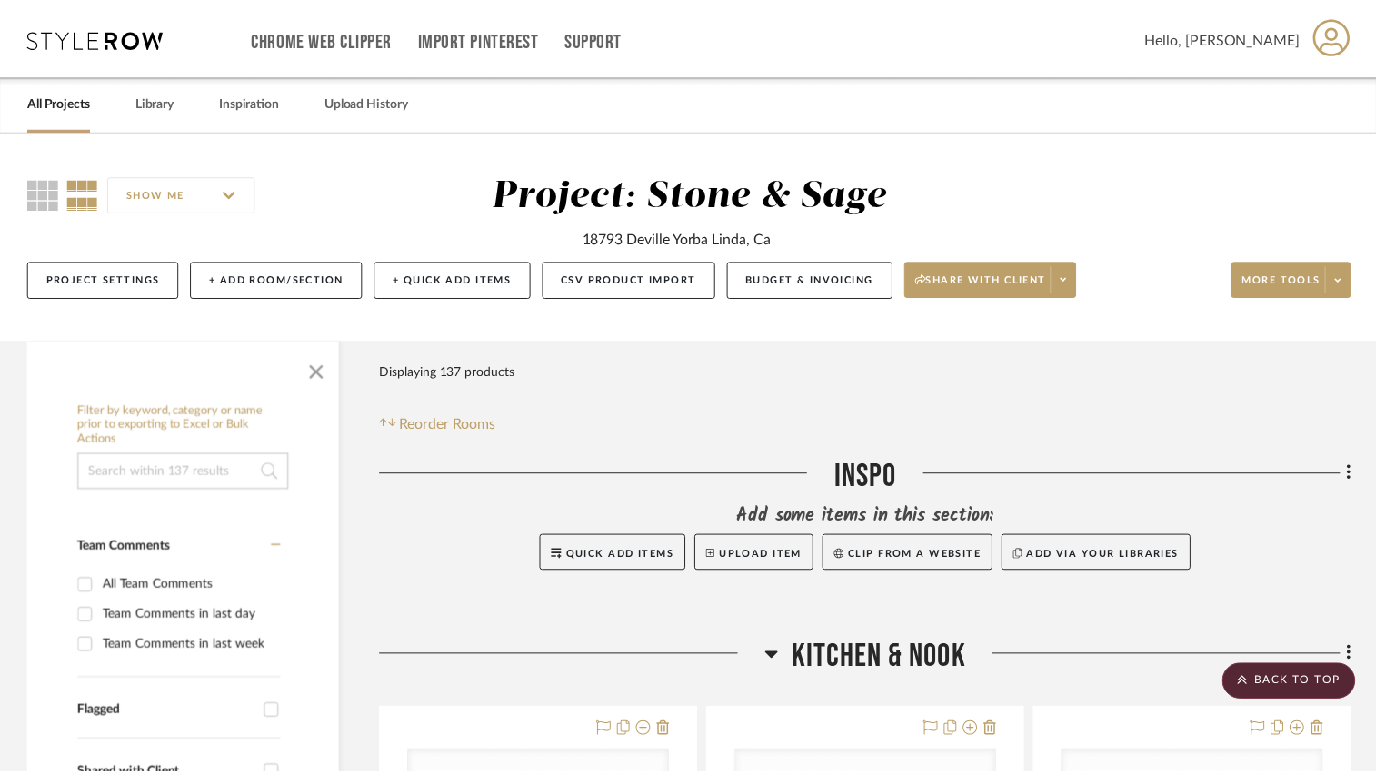
scroll to position [6814, 0]
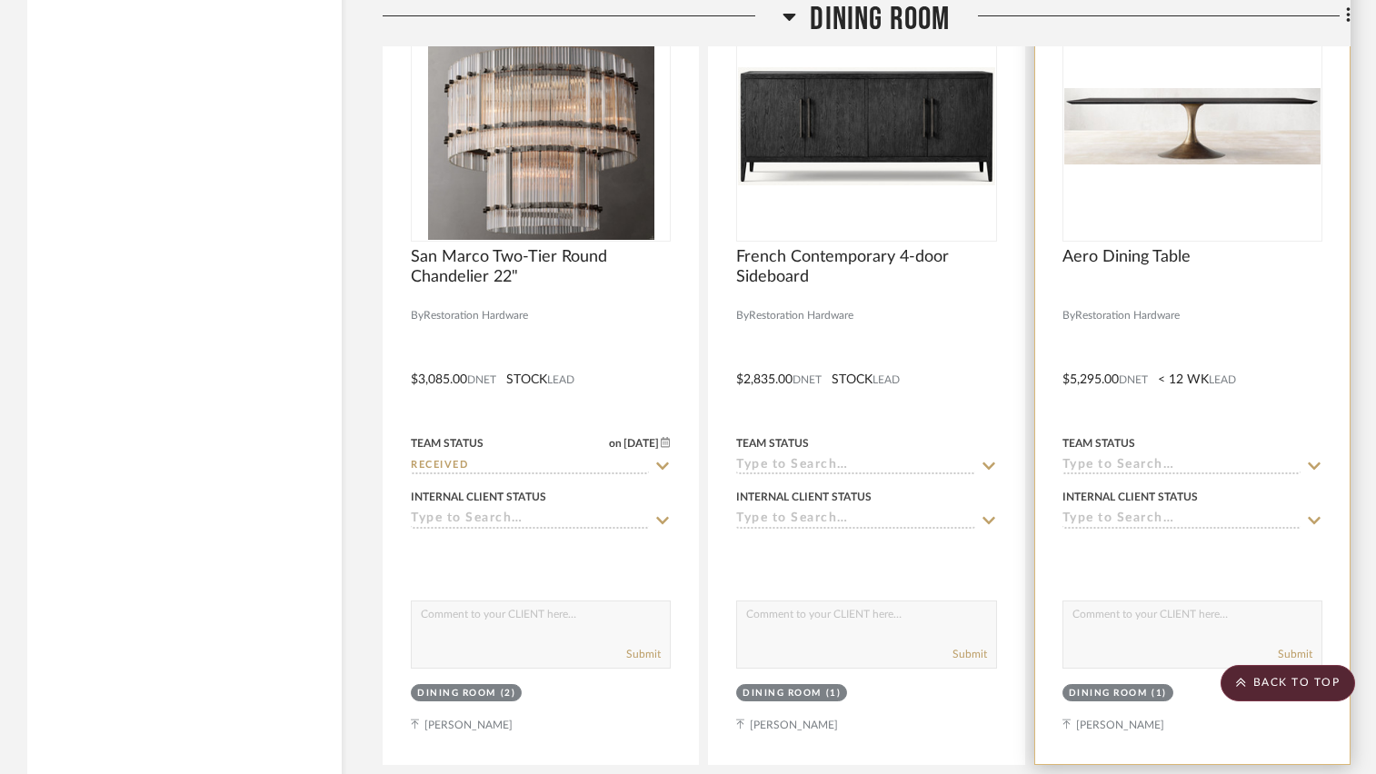
click at [1197, 164] on img "0" at bounding box center [1192, 126] width 256 height 76
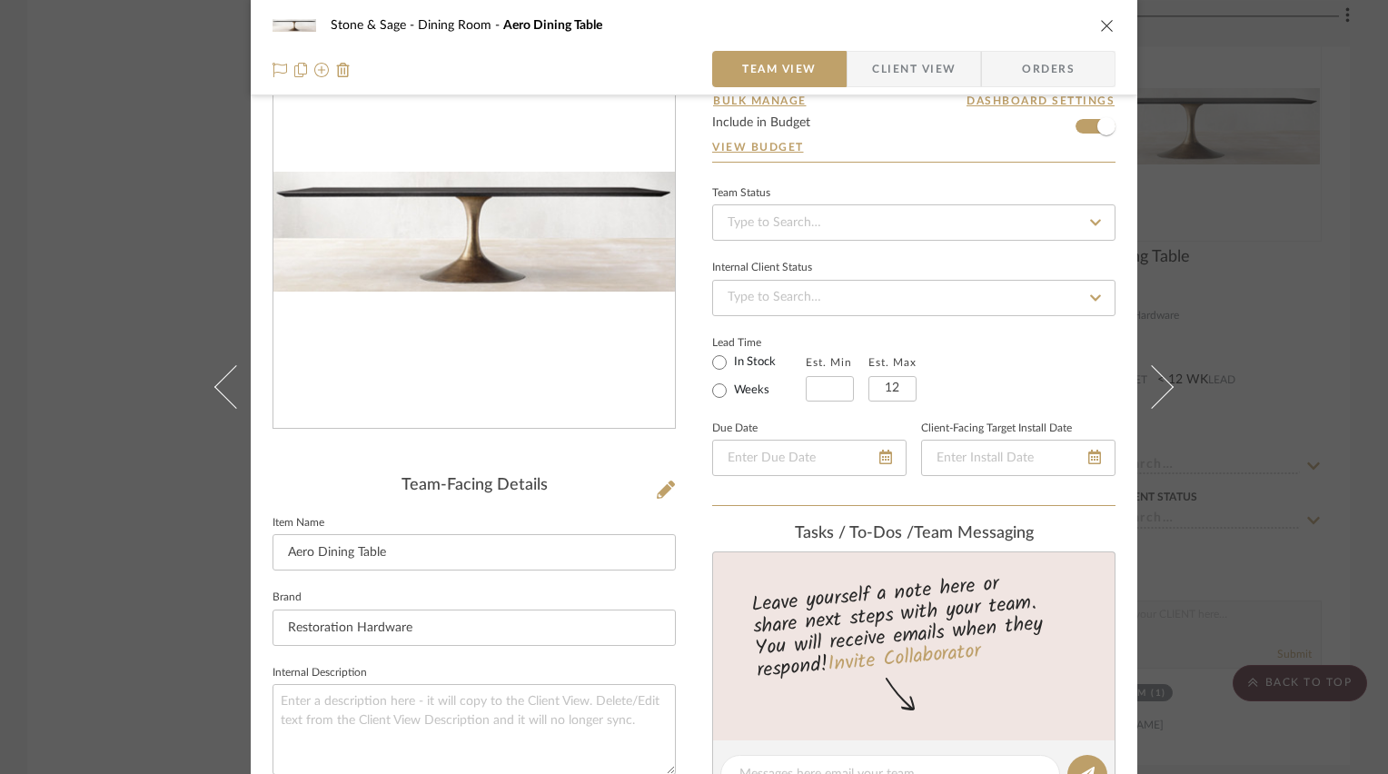
scroll to position [182, 0]
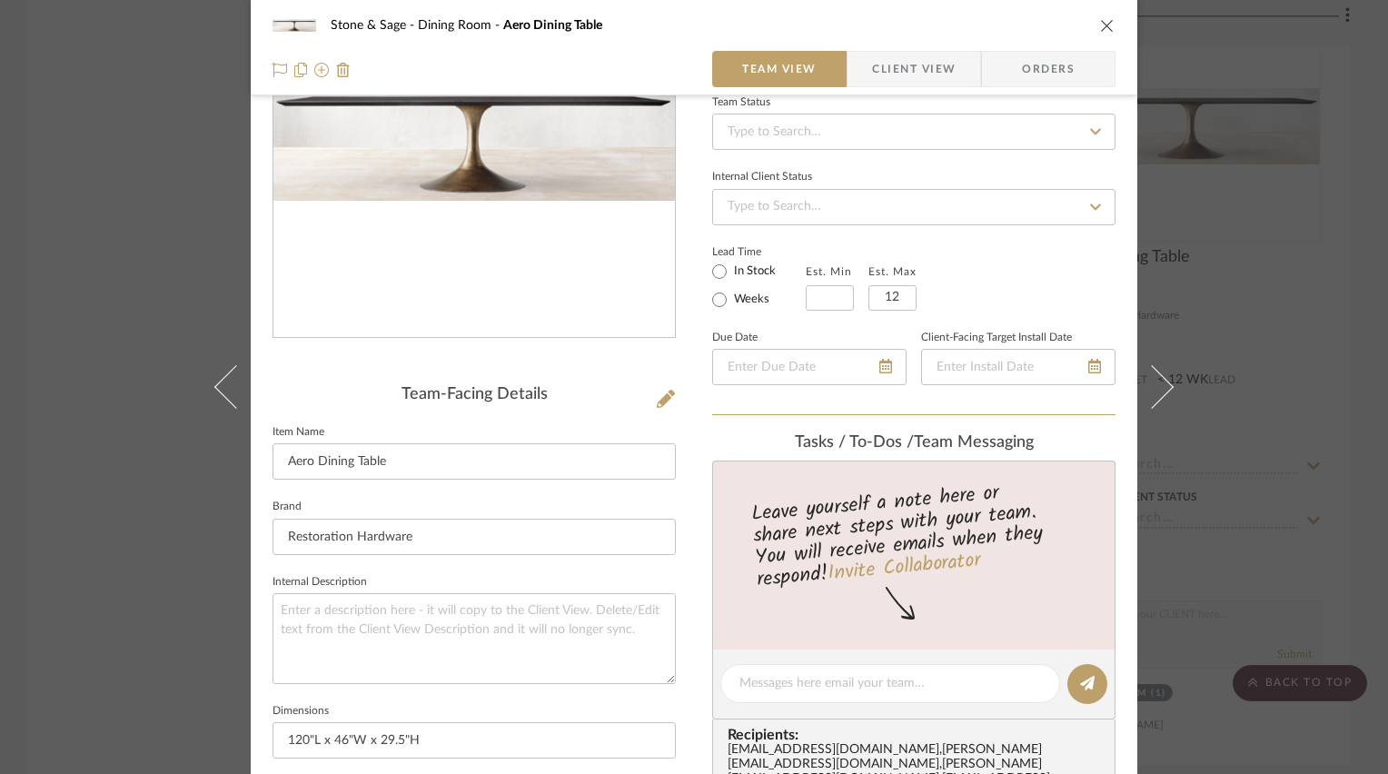
click at [1103, 25] on icon "close" at bounding box center [1107, 25] width 15 height 15
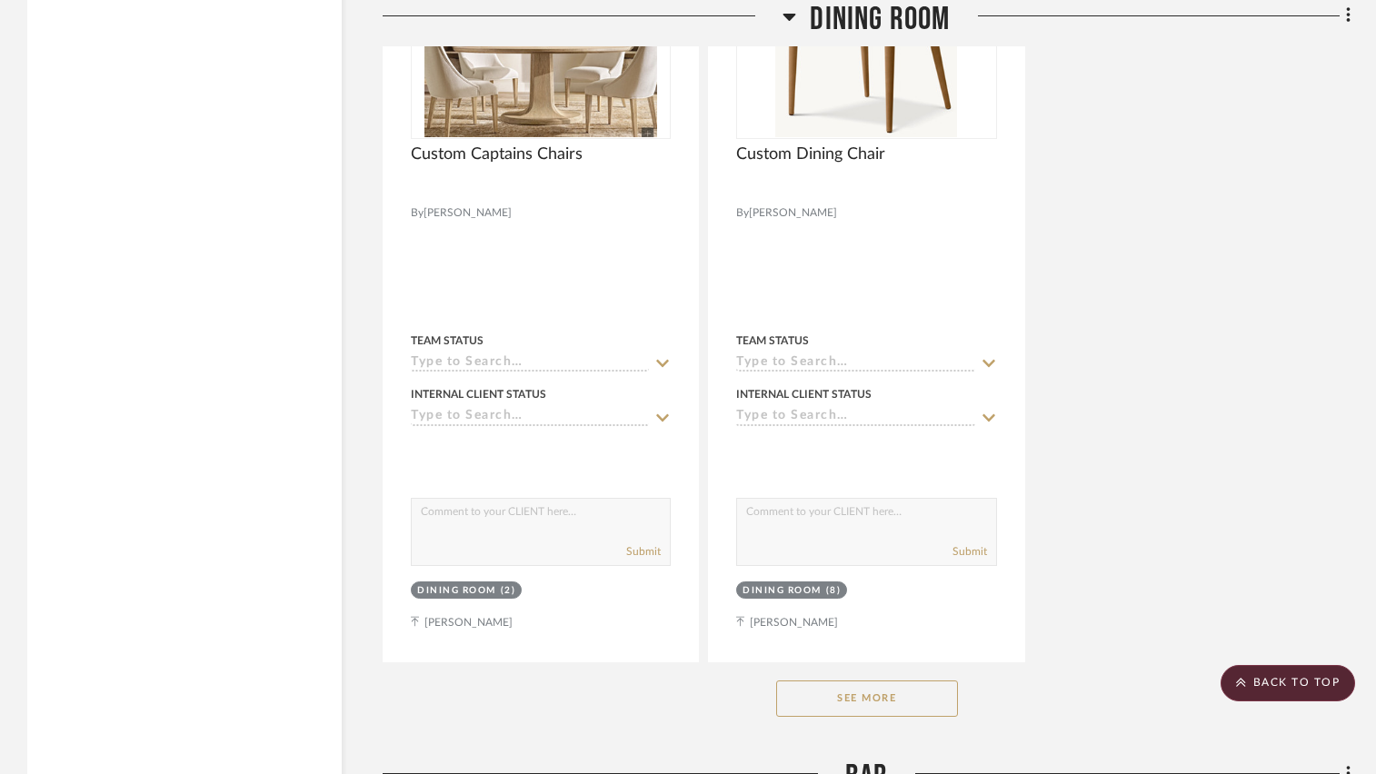
scroll to position [7995, 0]
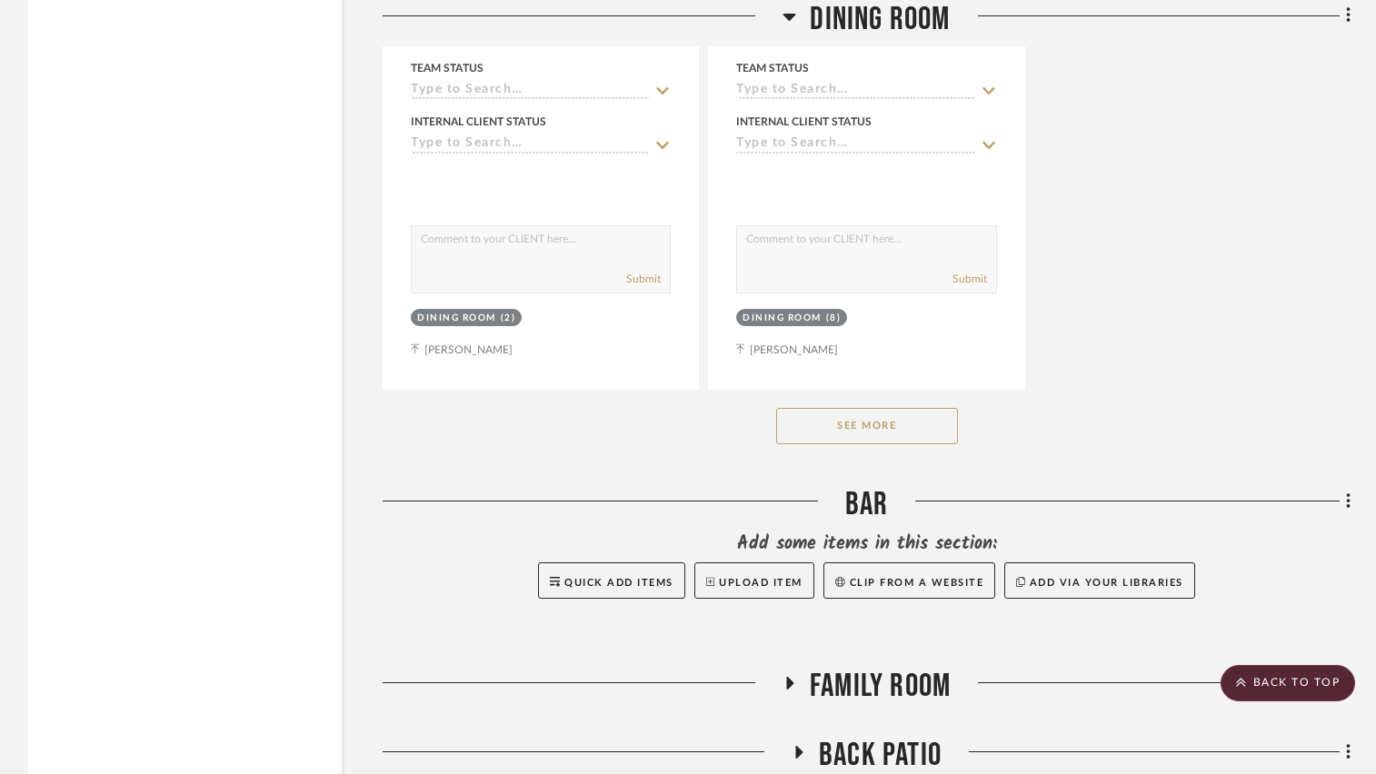
click at [882, 432] on button "See More" at bounding box center [867, 426] width 182 height 36
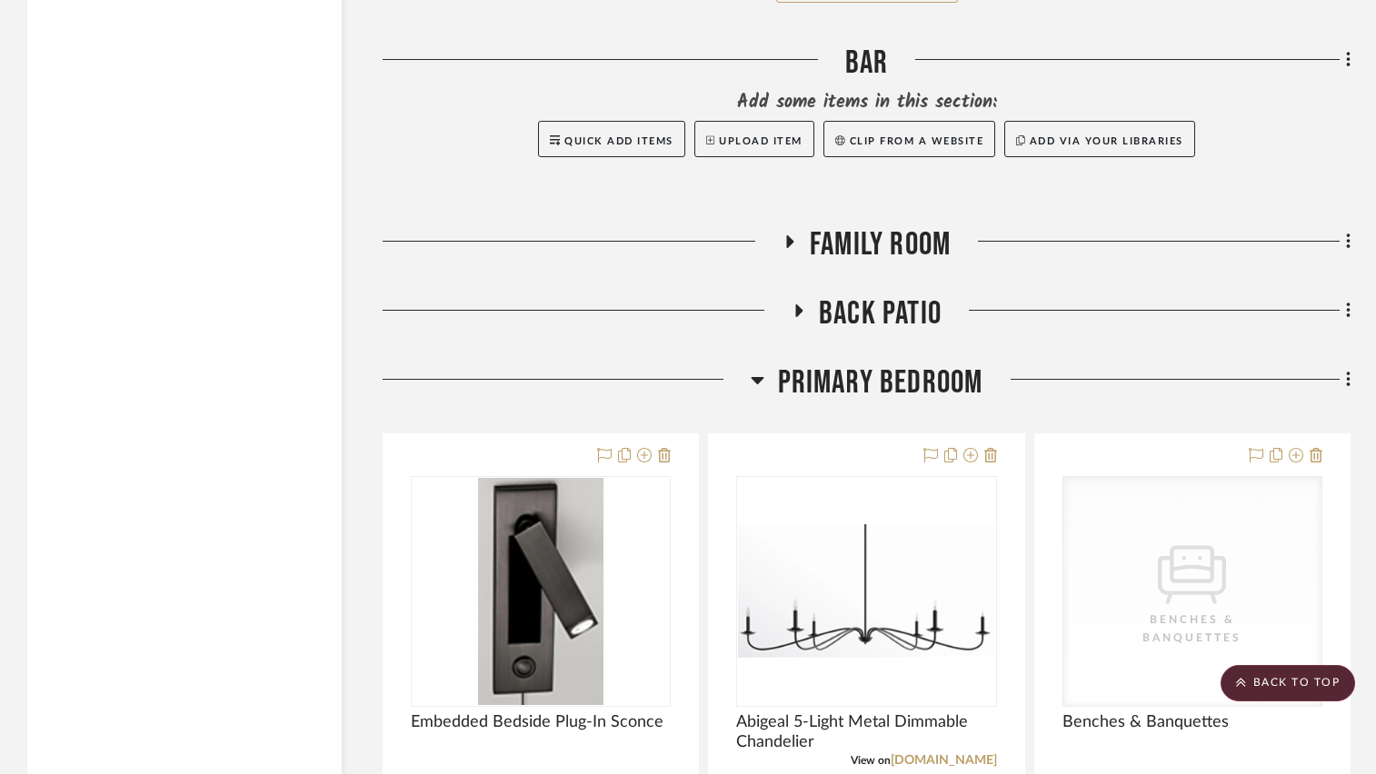
scroll to position [8449, 0]
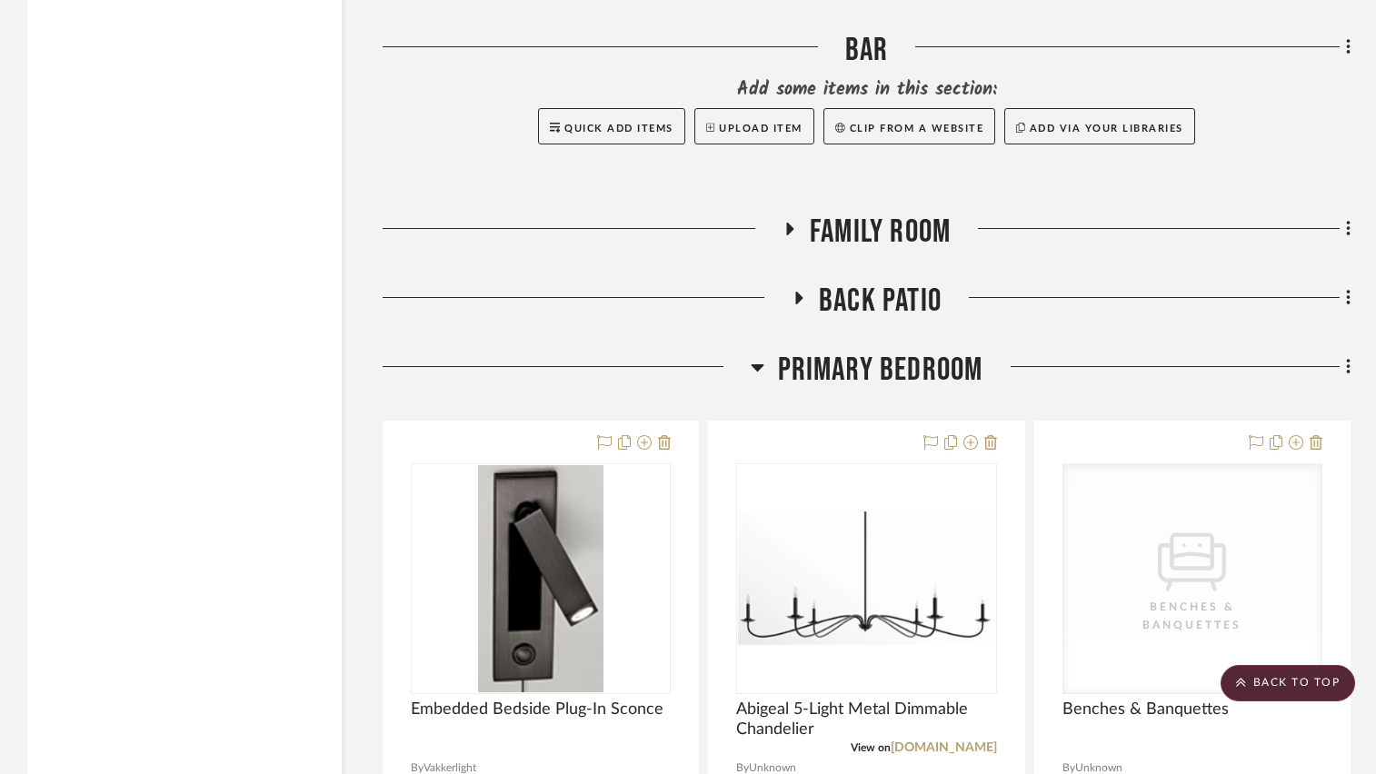
click at [789, 227] on icon at bounding box center [789, 230] width 22 height 14
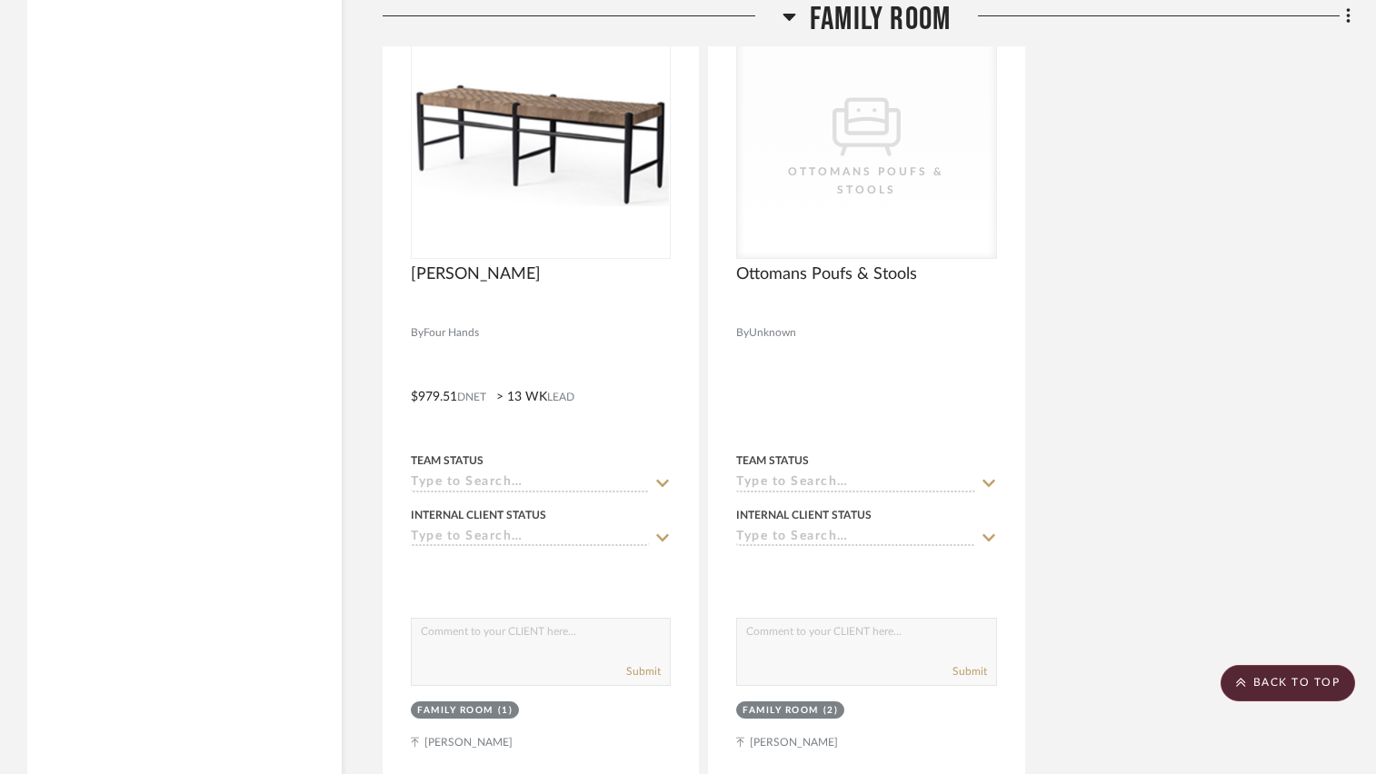
scroll to position [10448, 0]
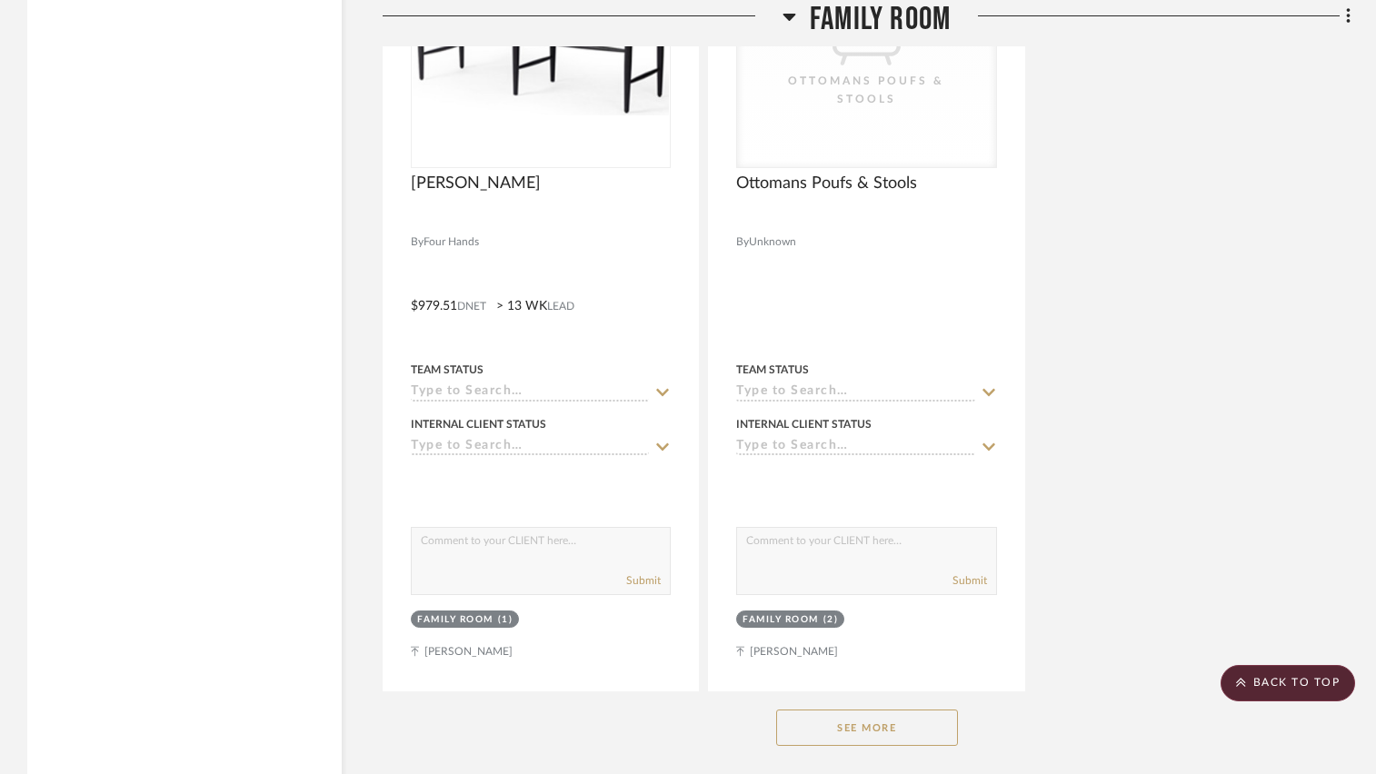
click at [808, 726] on button "See More" at bounding box center [867, 728] width 182 height 36
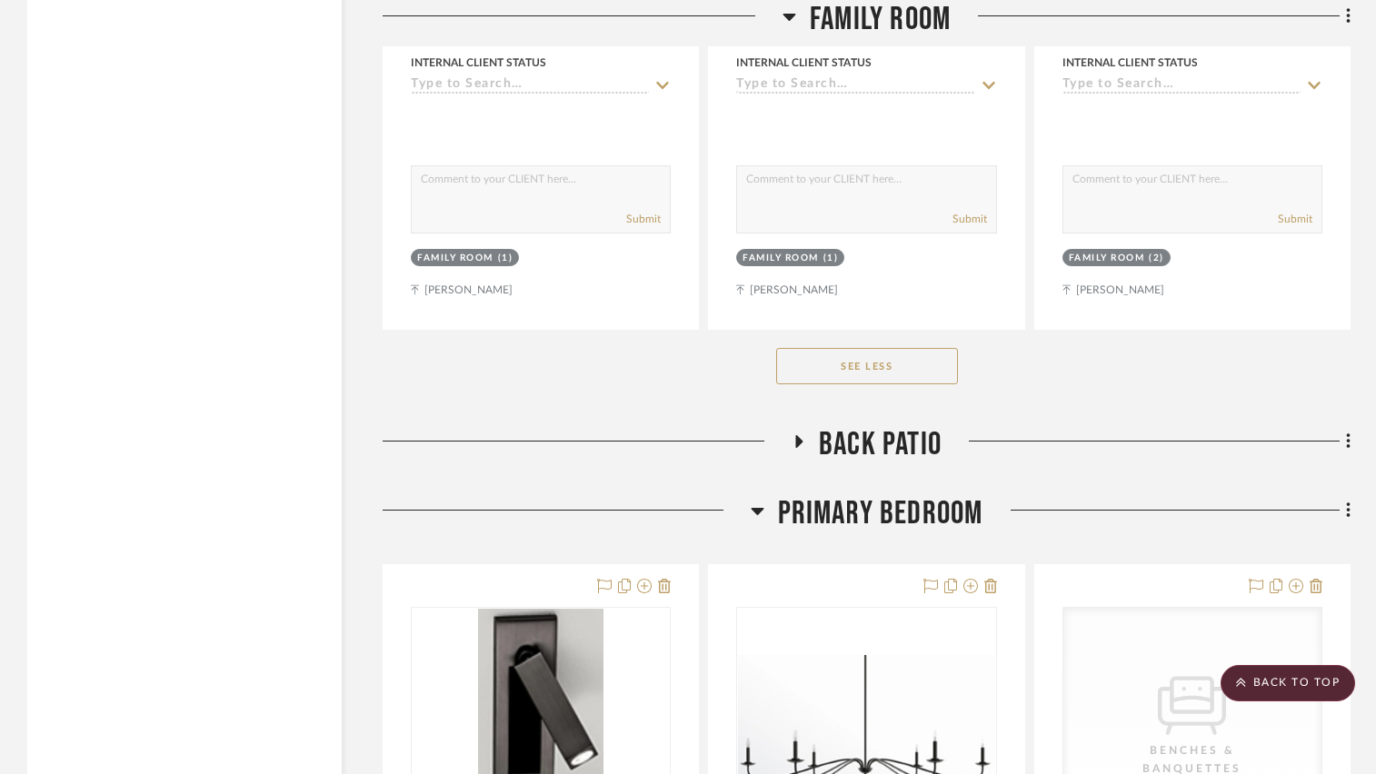
scroll to position [12447, 0]
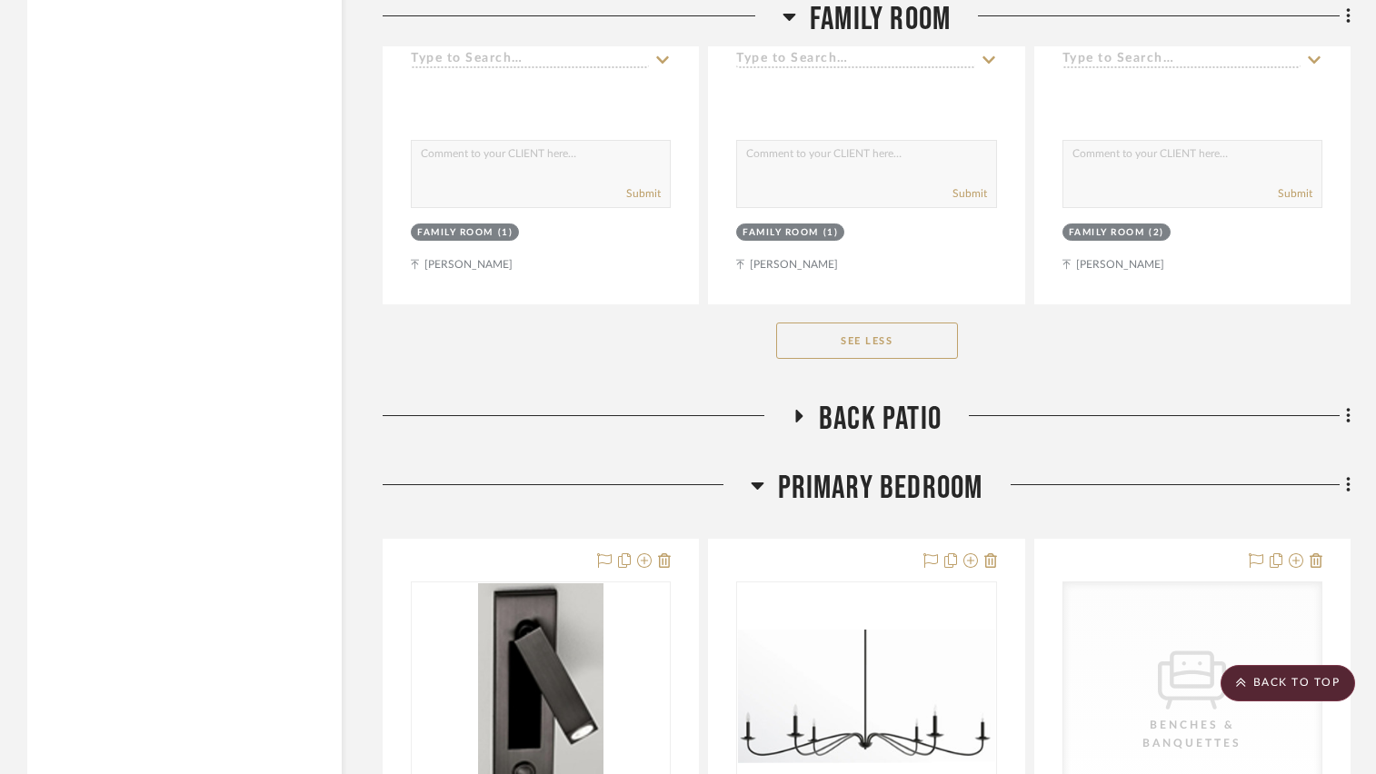
click at [798, 422] on icon at bounding box center [799, 416] width 7 height 13
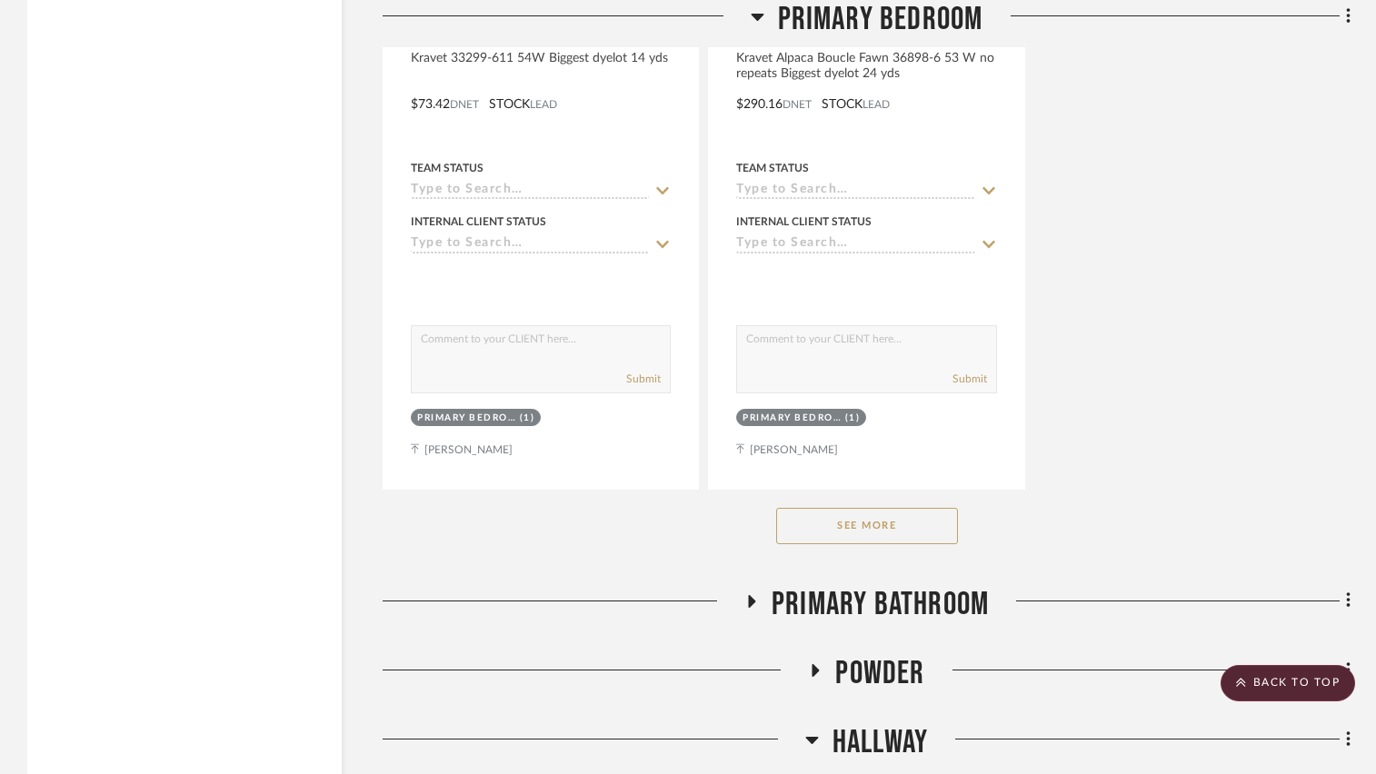
scroll to position [16535, 0]
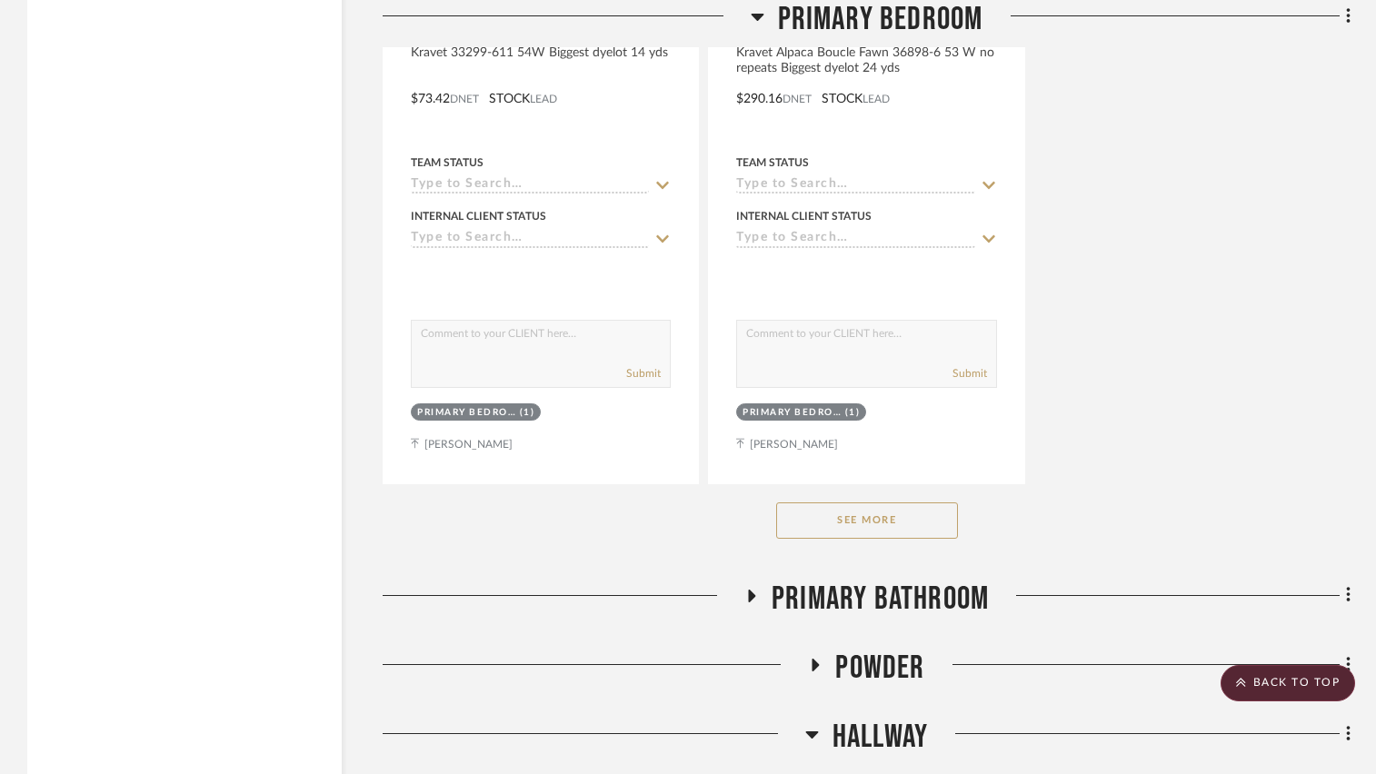
click at [859, 530] on button "See More" at bounding box center [867, 520] width 182 height 36
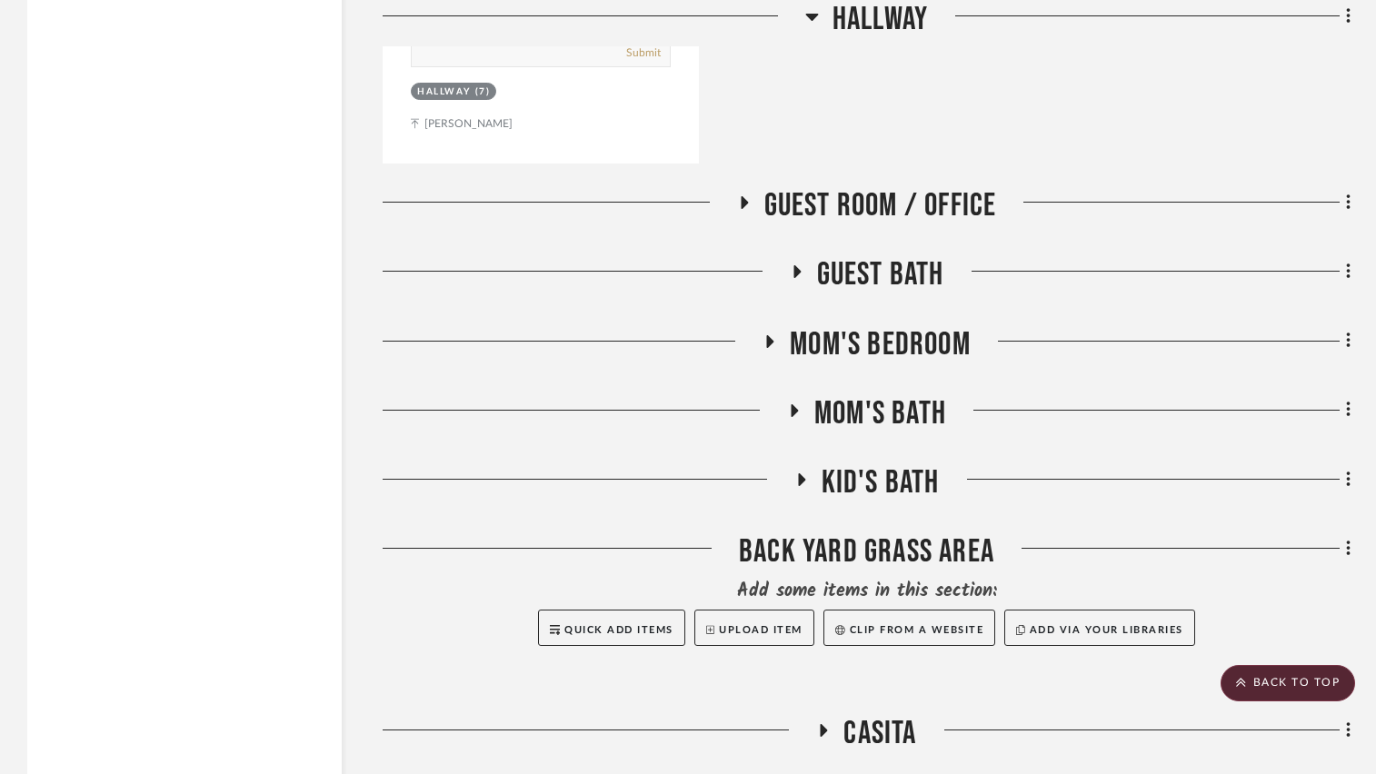
scroll to position [20442, 0]
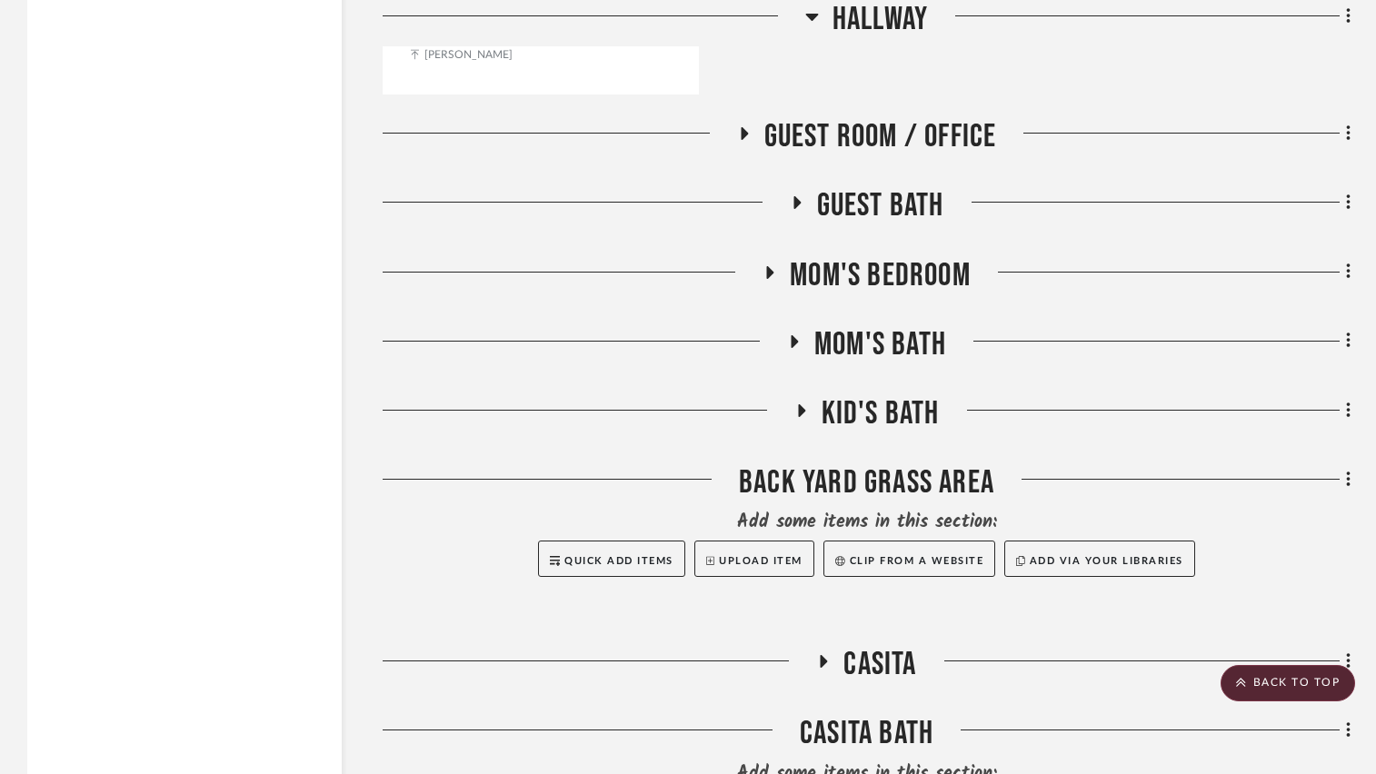
click at [740, 141] on icon at bounding box center [743, 134] width 22 height 14
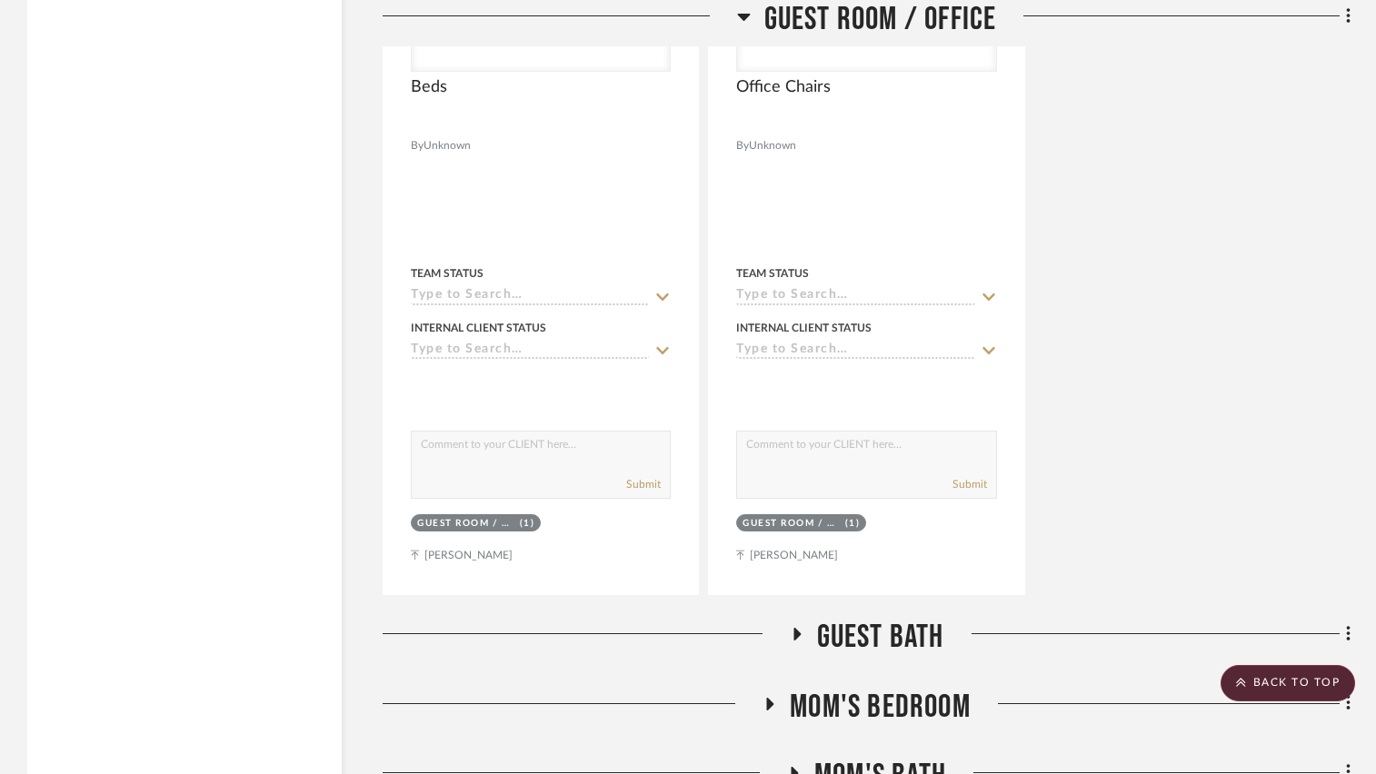
scroll to position [21805, 0]
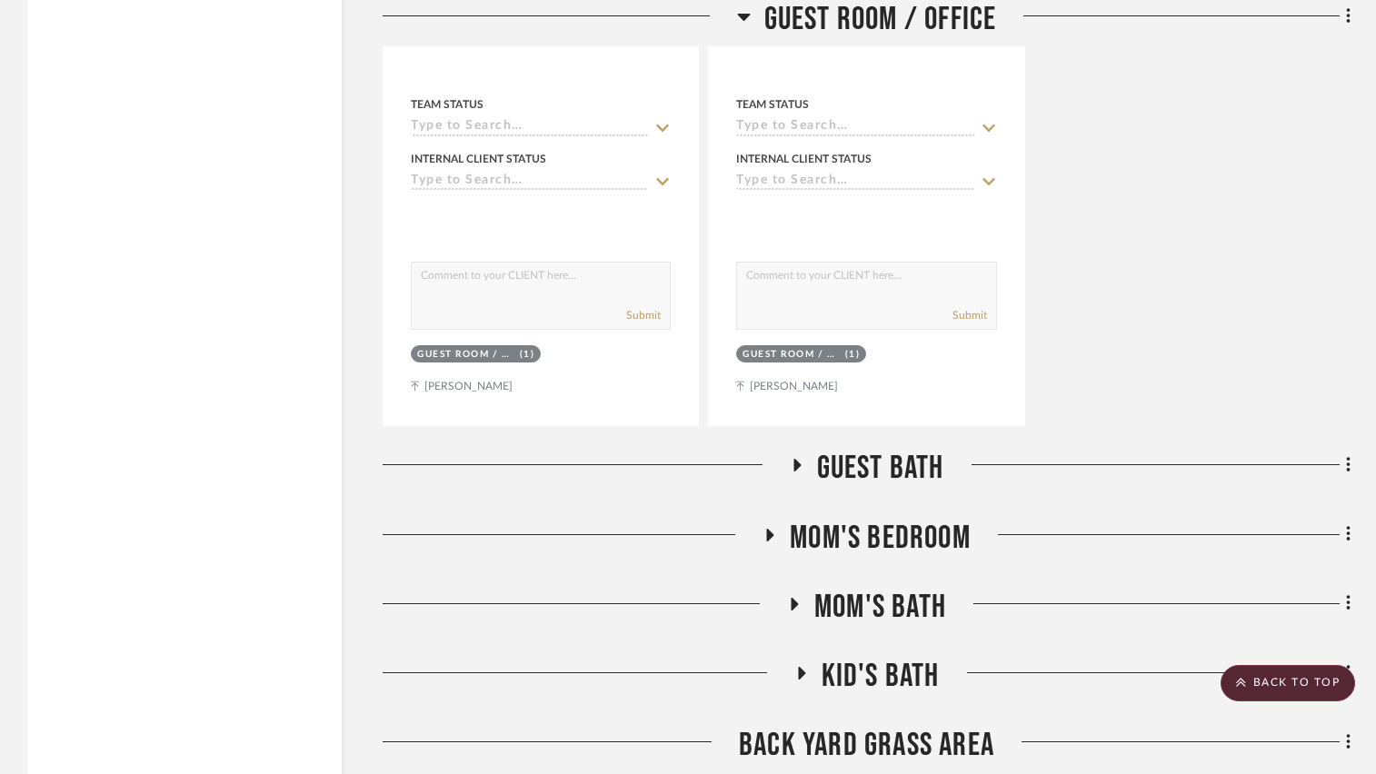
click at [737, 11] on icon at bounding box center [744, 16] width 14 height 22
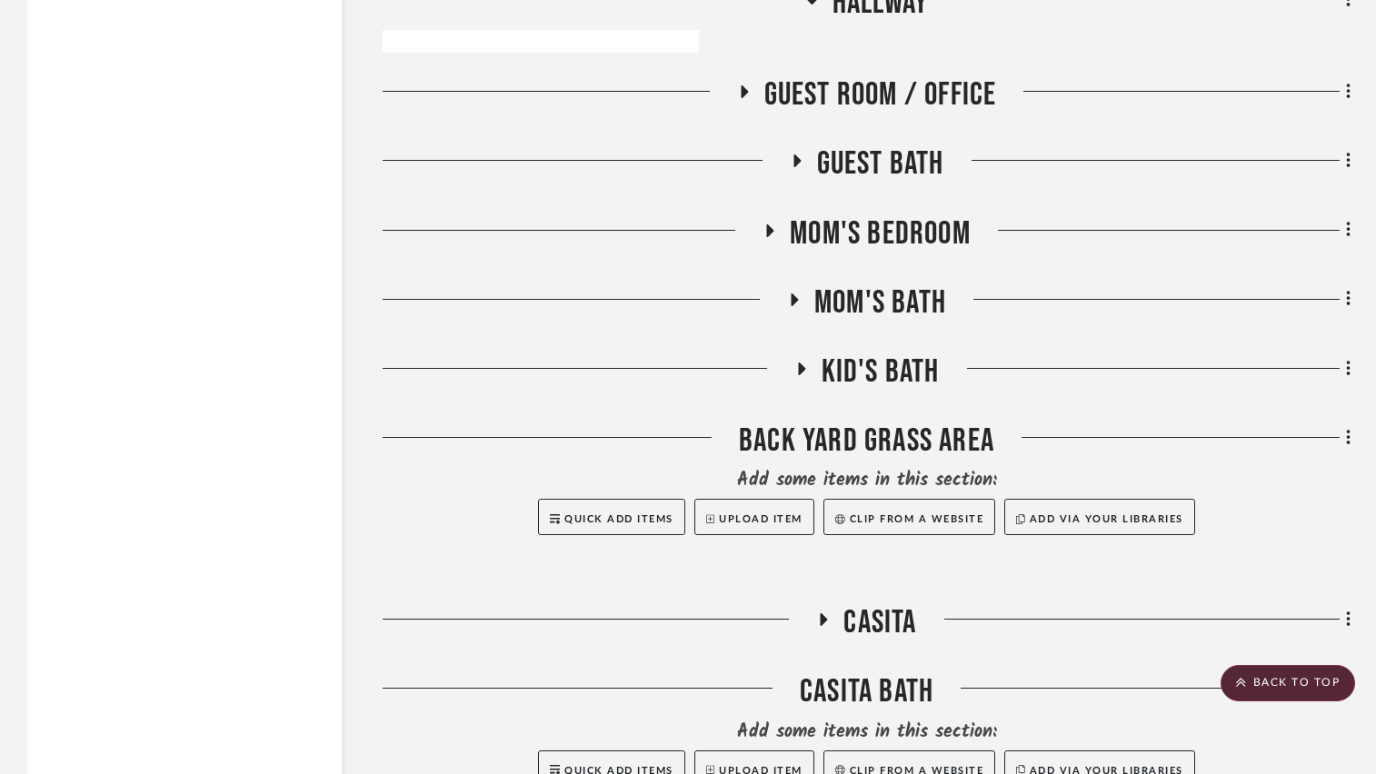
scroll to position [20489, 0]
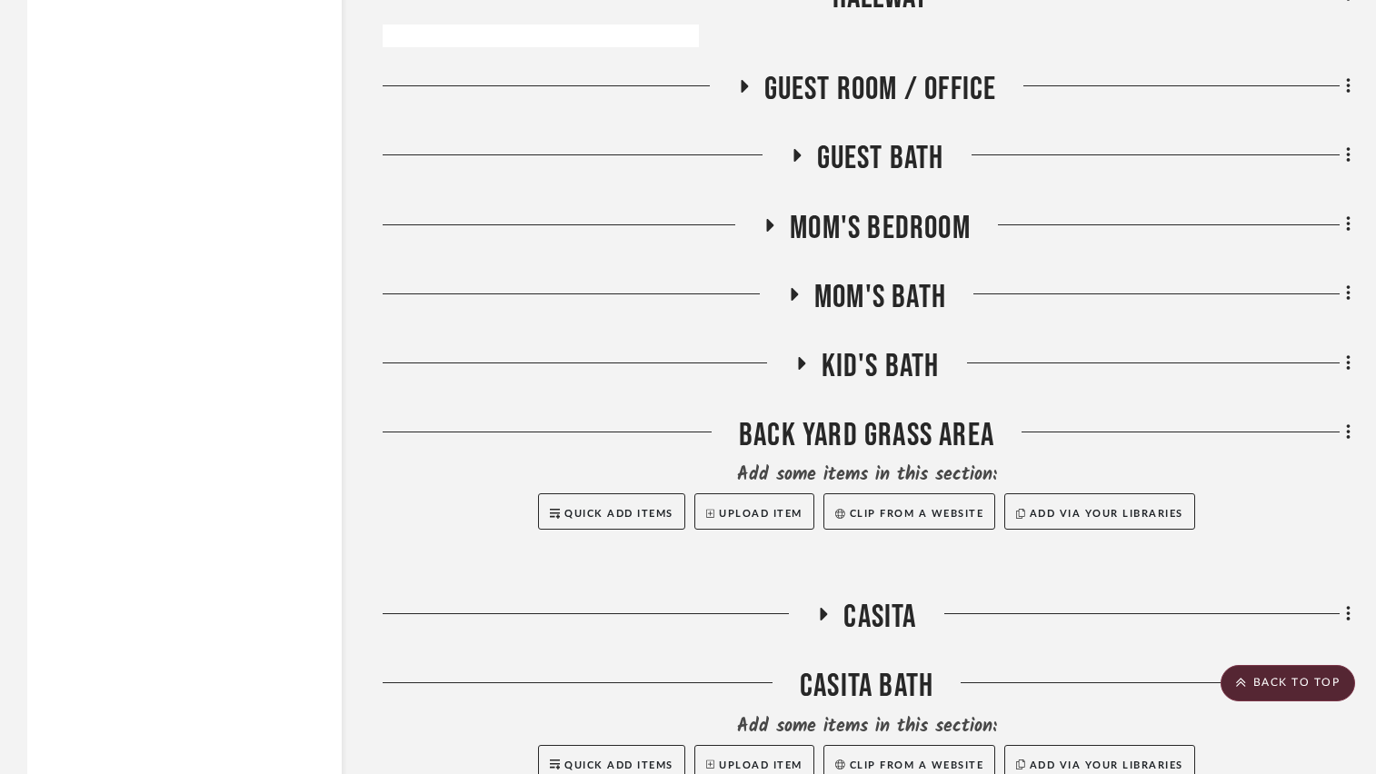
click at [769, 232] on icon at bounding box center [770, 225] width 7 height 13
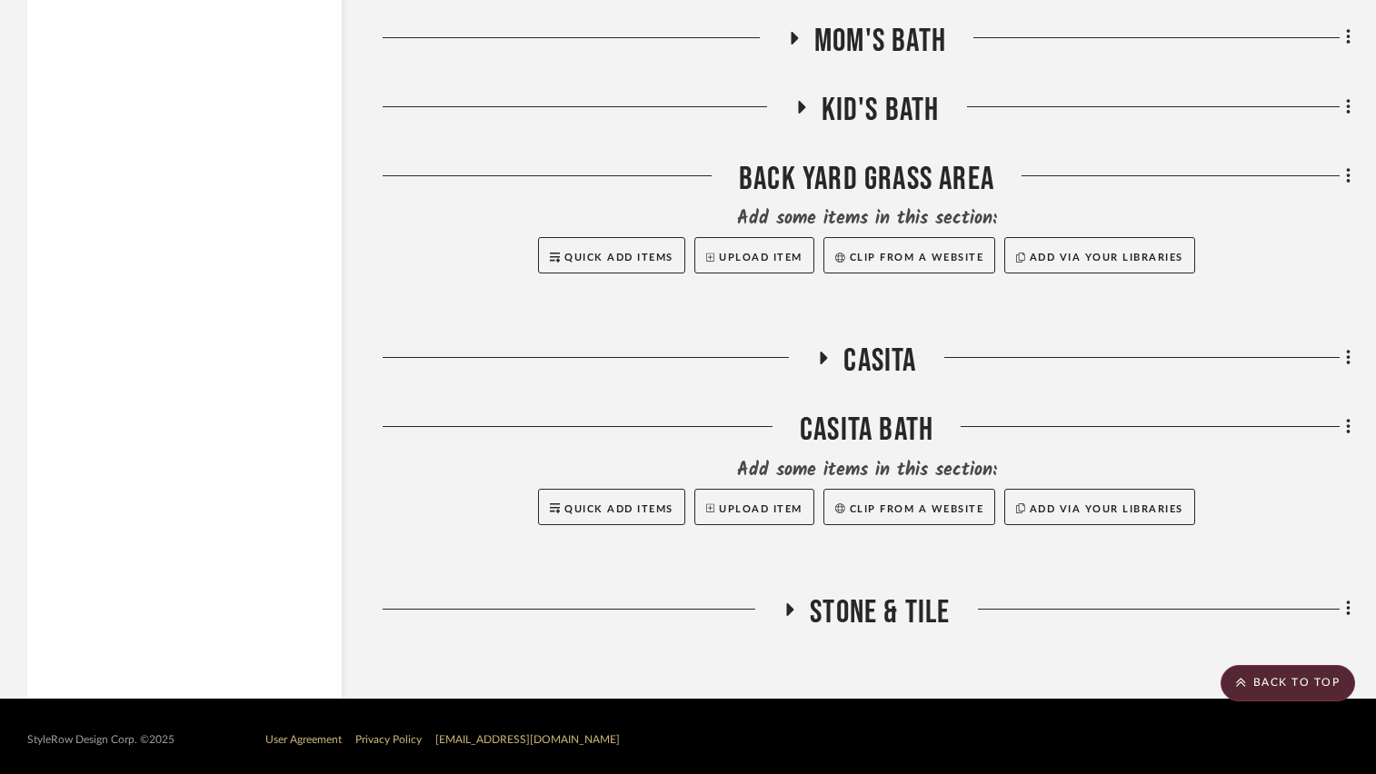
scroll to position [22388, 0]
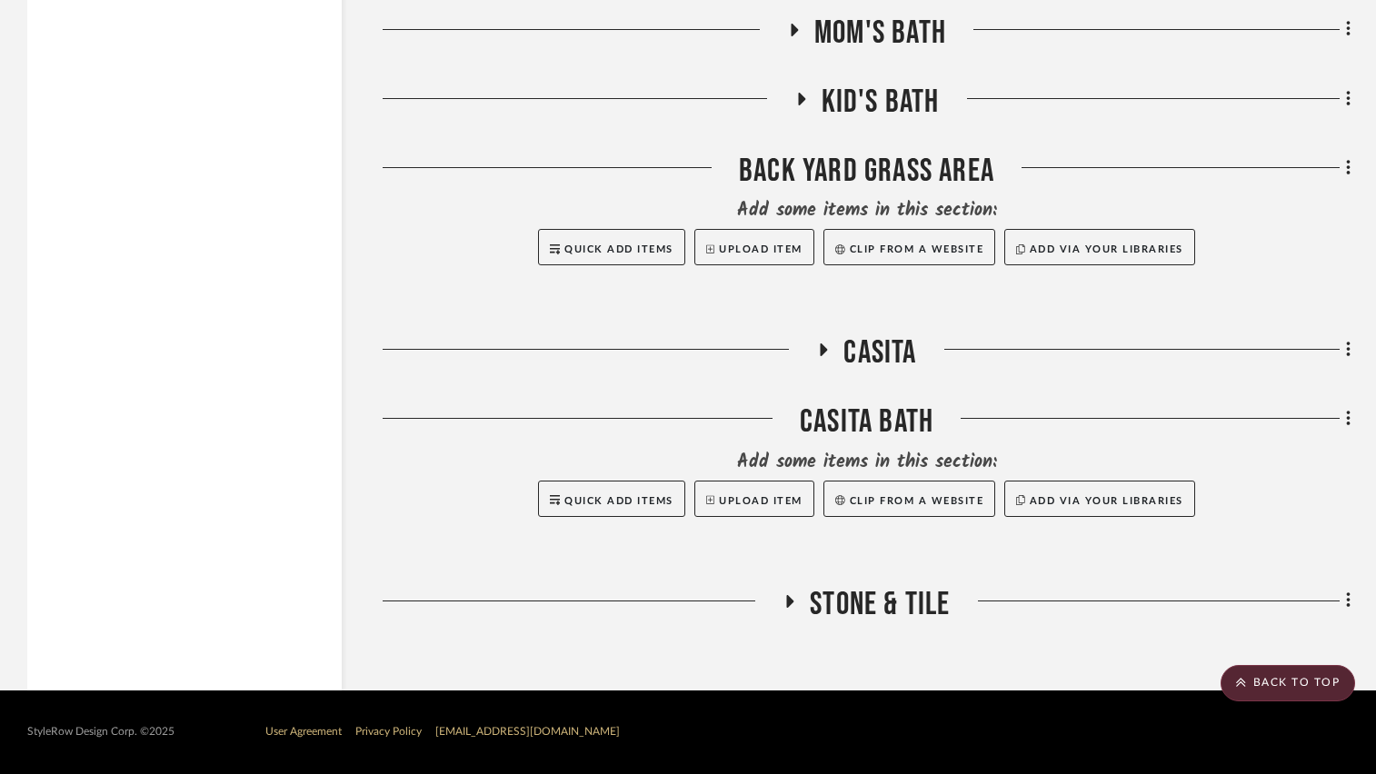
click at [824, 347] on icon at bounding box center [823, 349] width 7 height 13
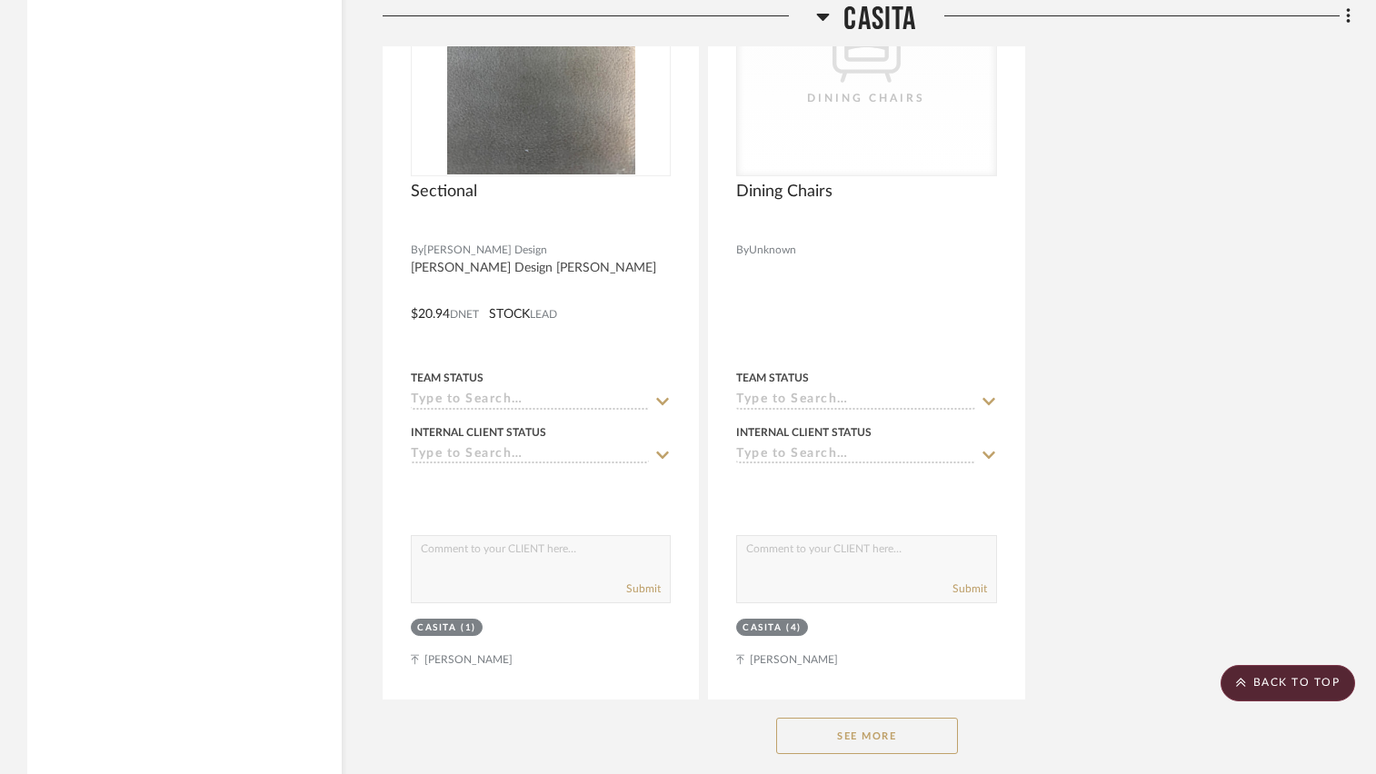
scroll to position [24568, 0]
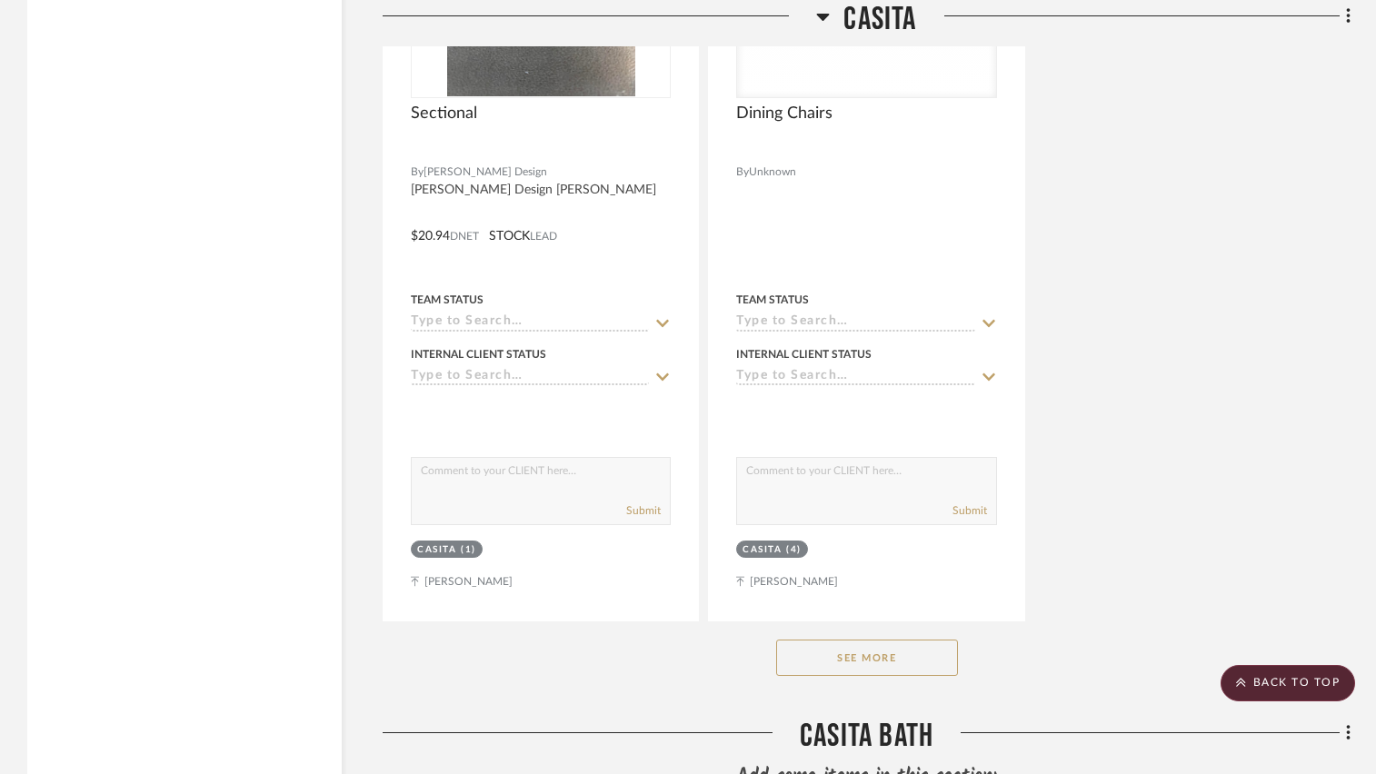
click at [838, 674] on button "See More" at bounding box center [867, 658] width 182 height 36
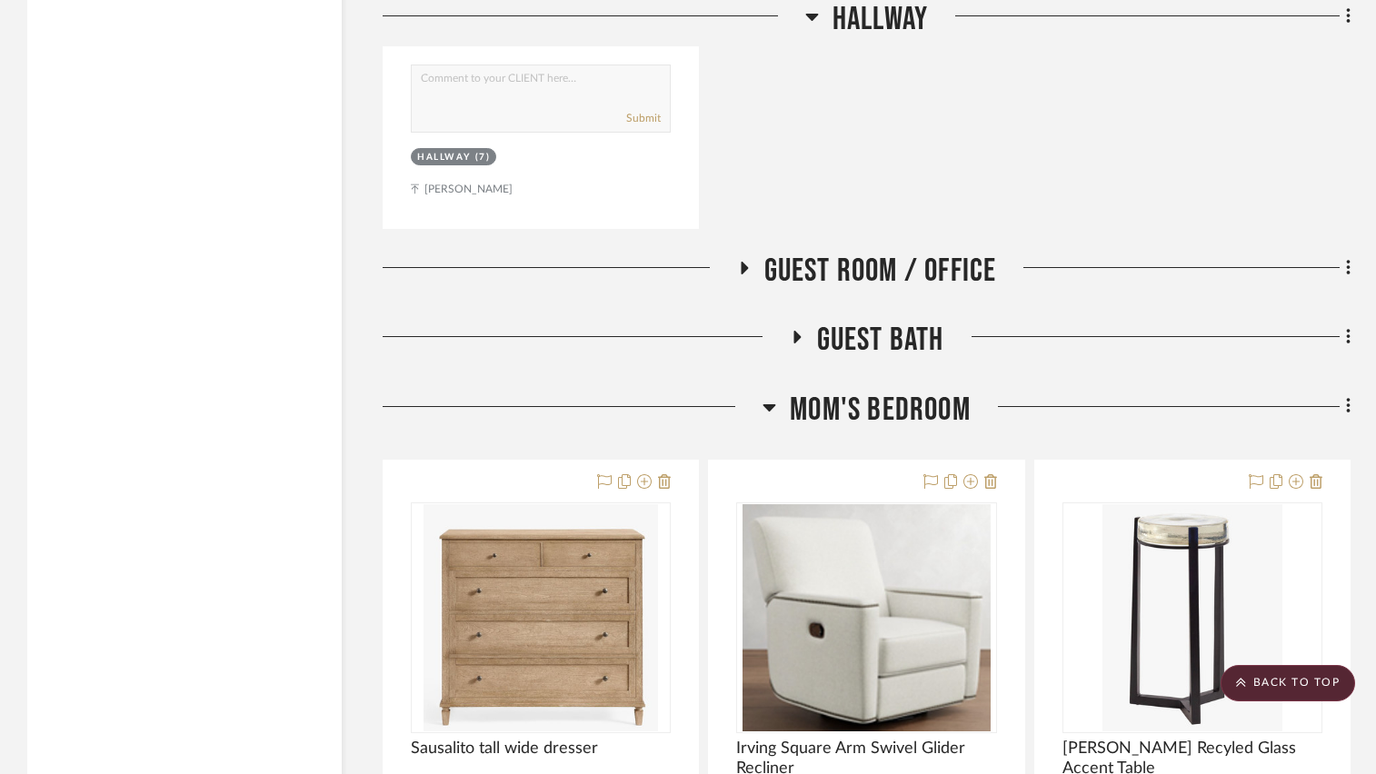
scroll to position [20207, 0]
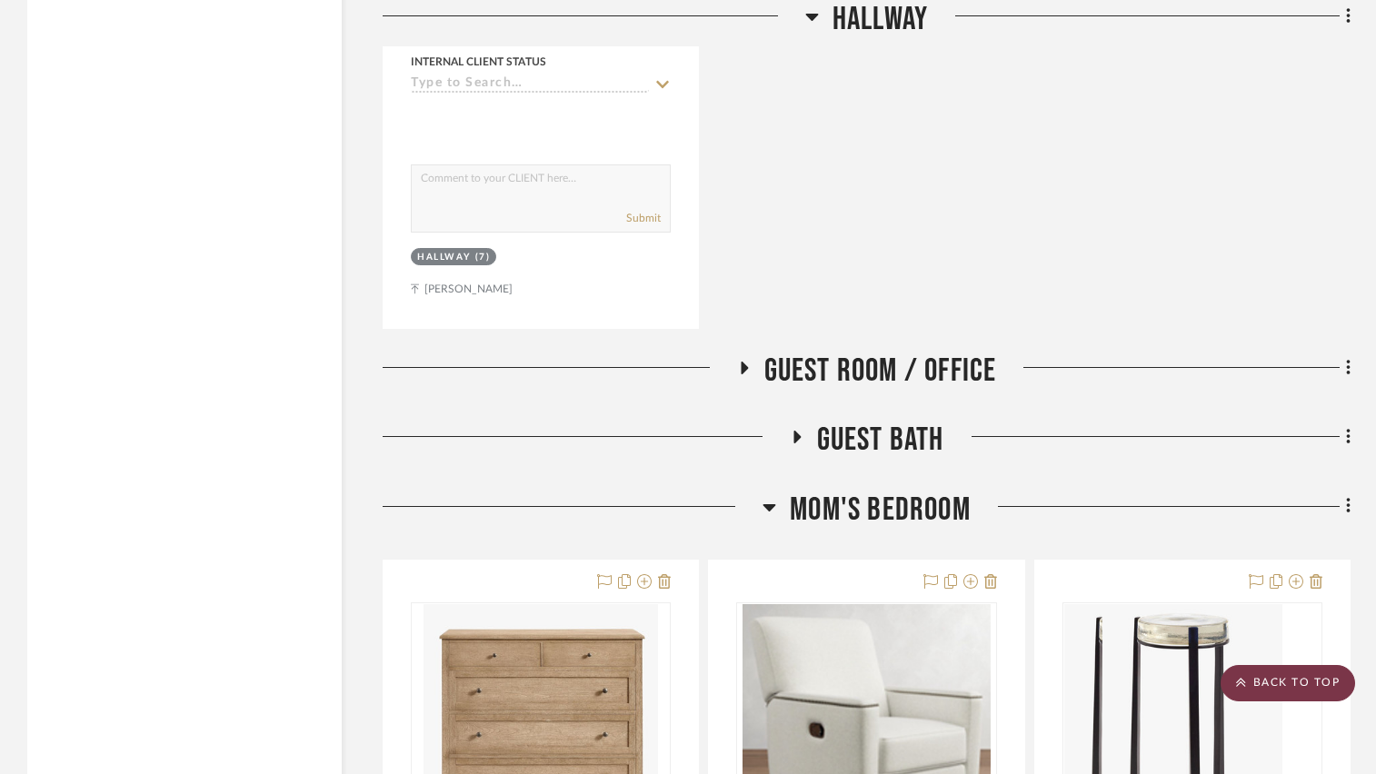
click at [1293, 681] on scroll-to-top-button "BACK TO TOP" at bounding box center [1287, 683] width 134 height 36
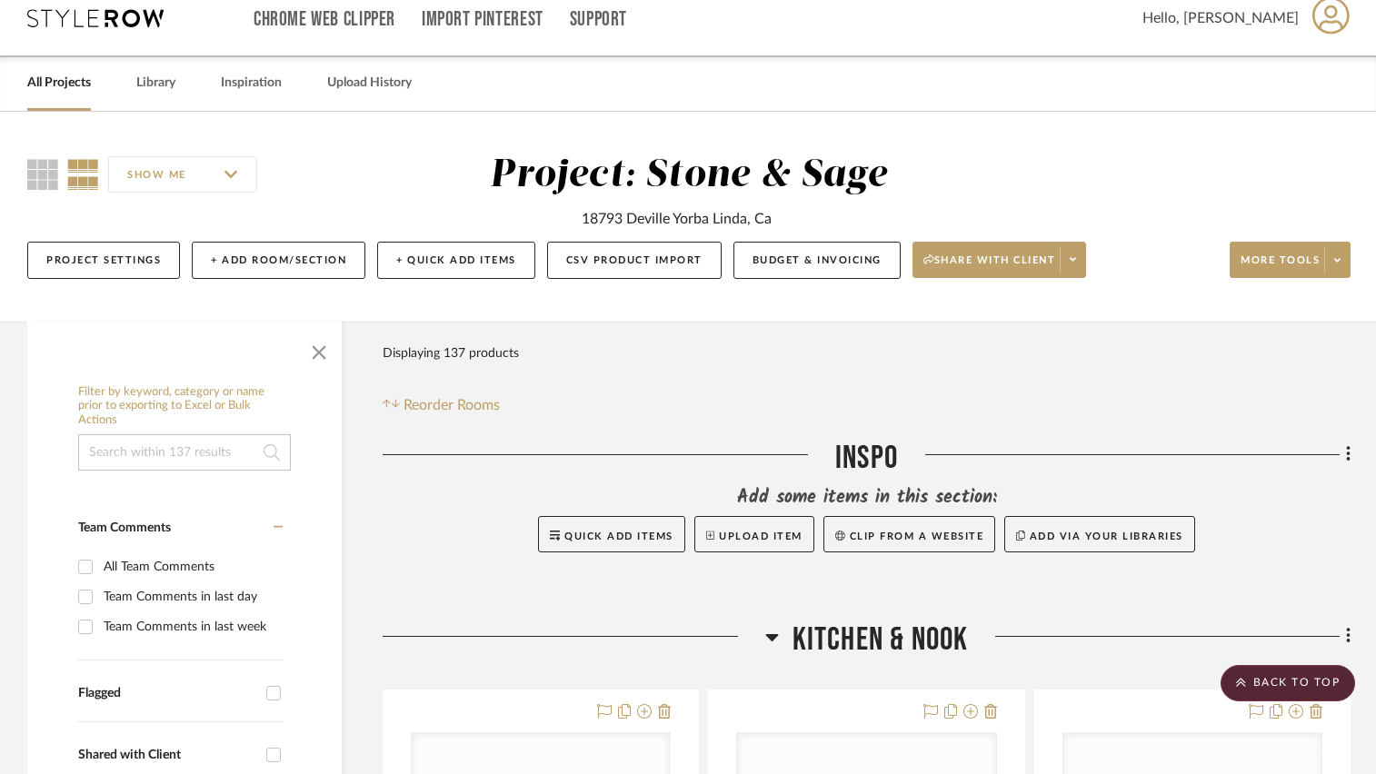
scroll to position [0, 0]
